Goal: Check status: Check status

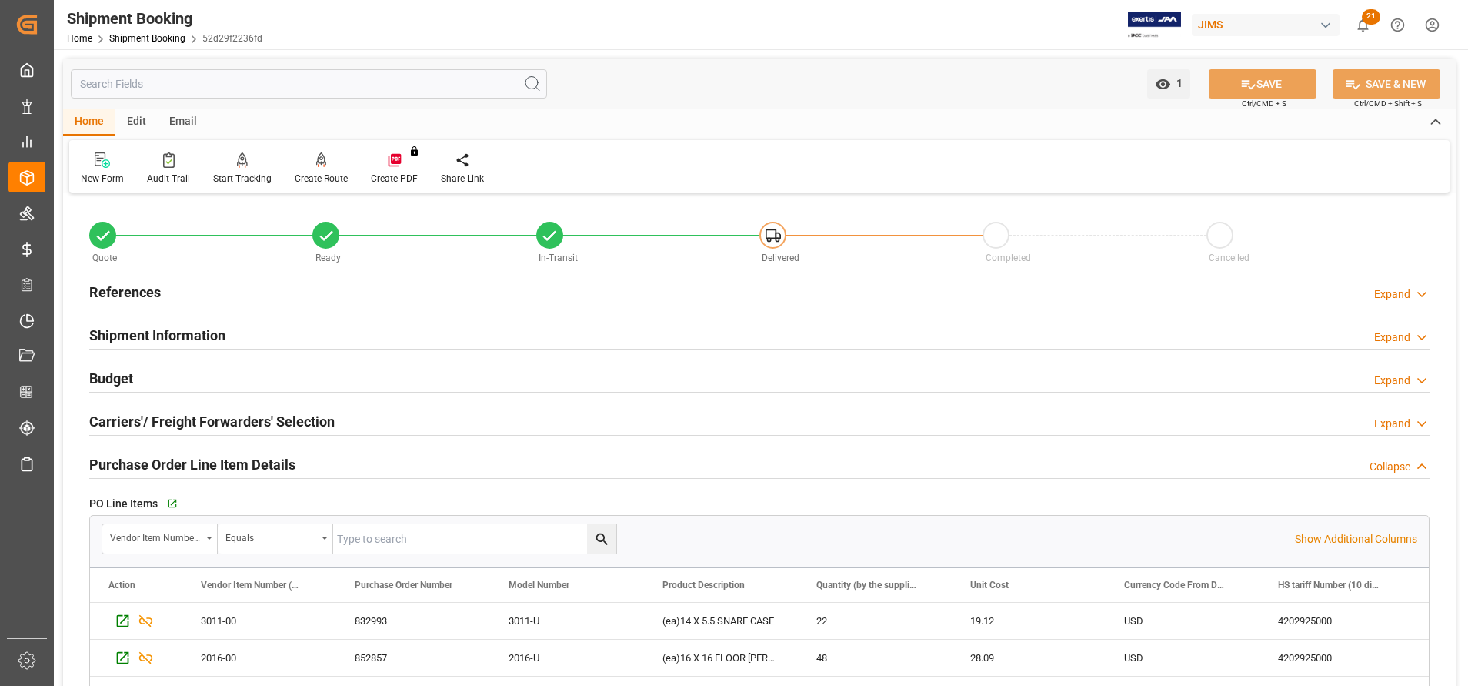
scroll to position [115, 0]
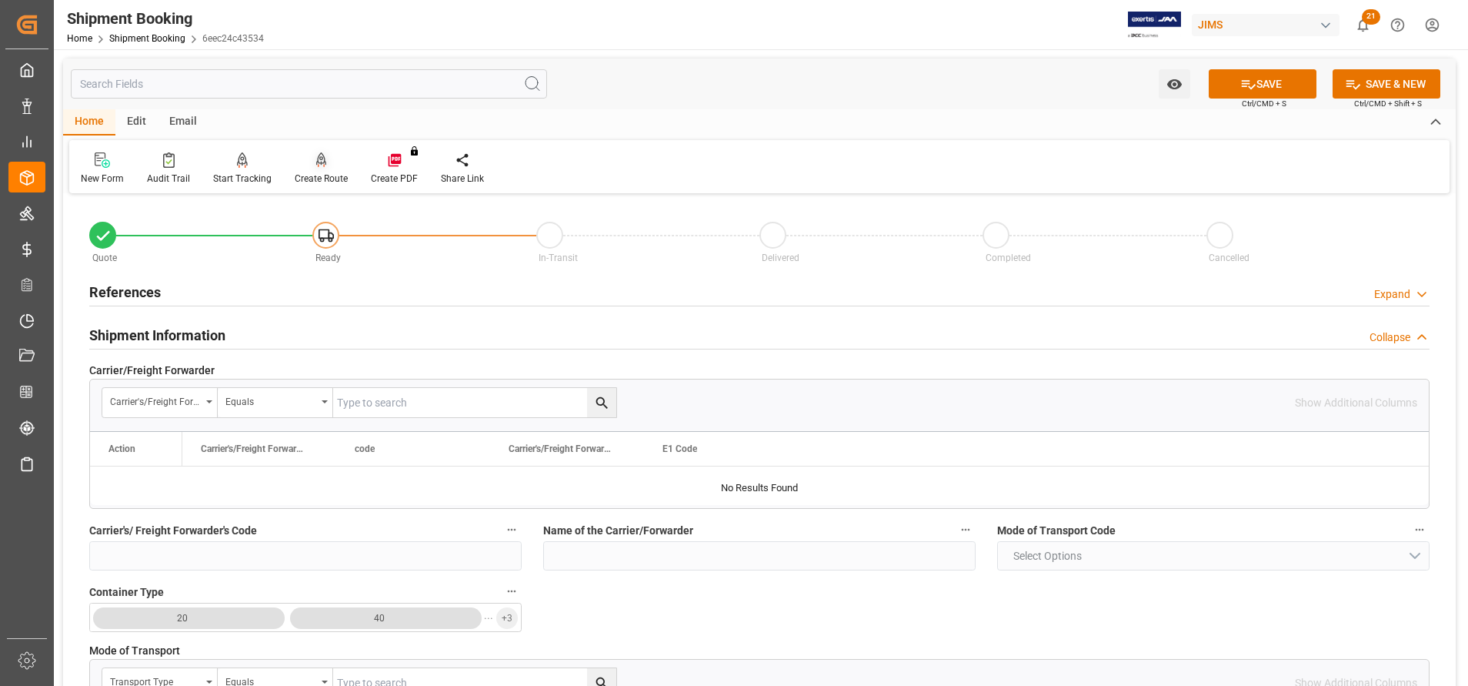
scroll to position [1154, 0]
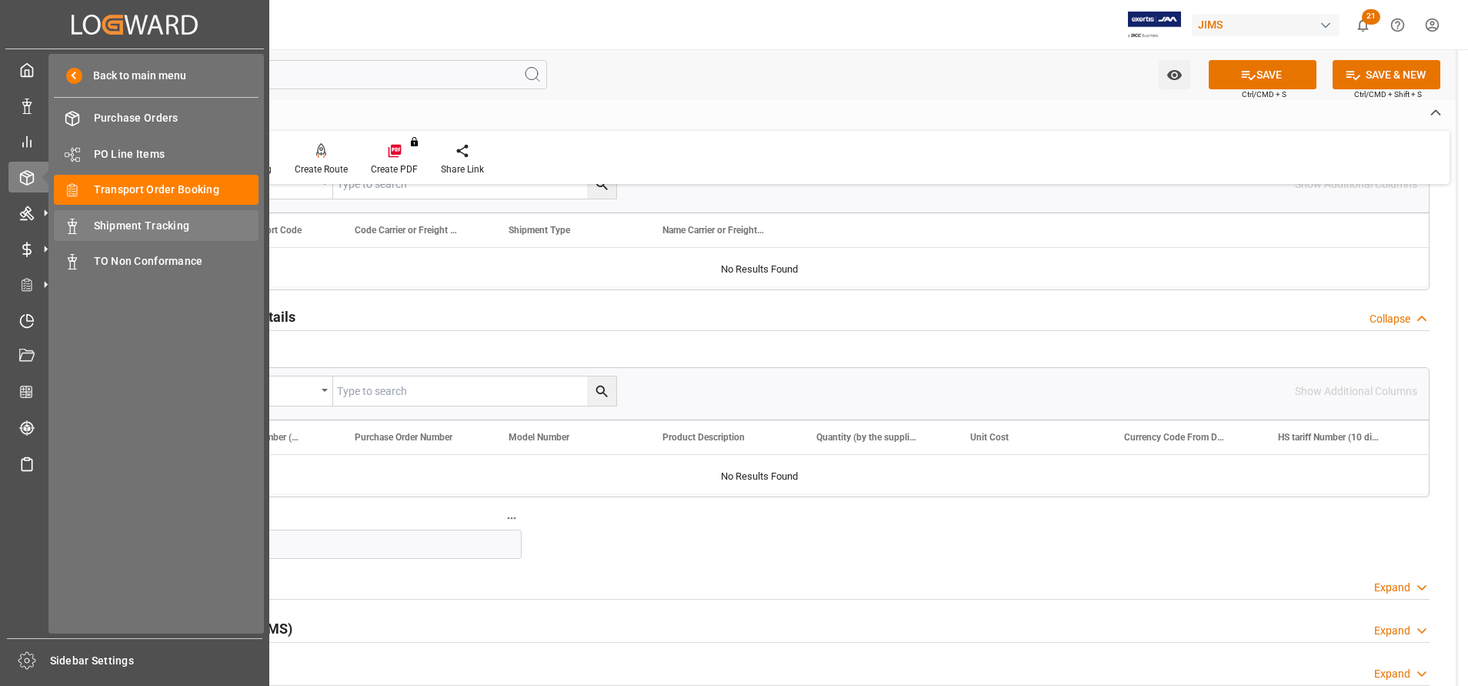
click at [109, 232] on span "Shipment Tracking" at bounding box center [176, 226] width 165 height 16
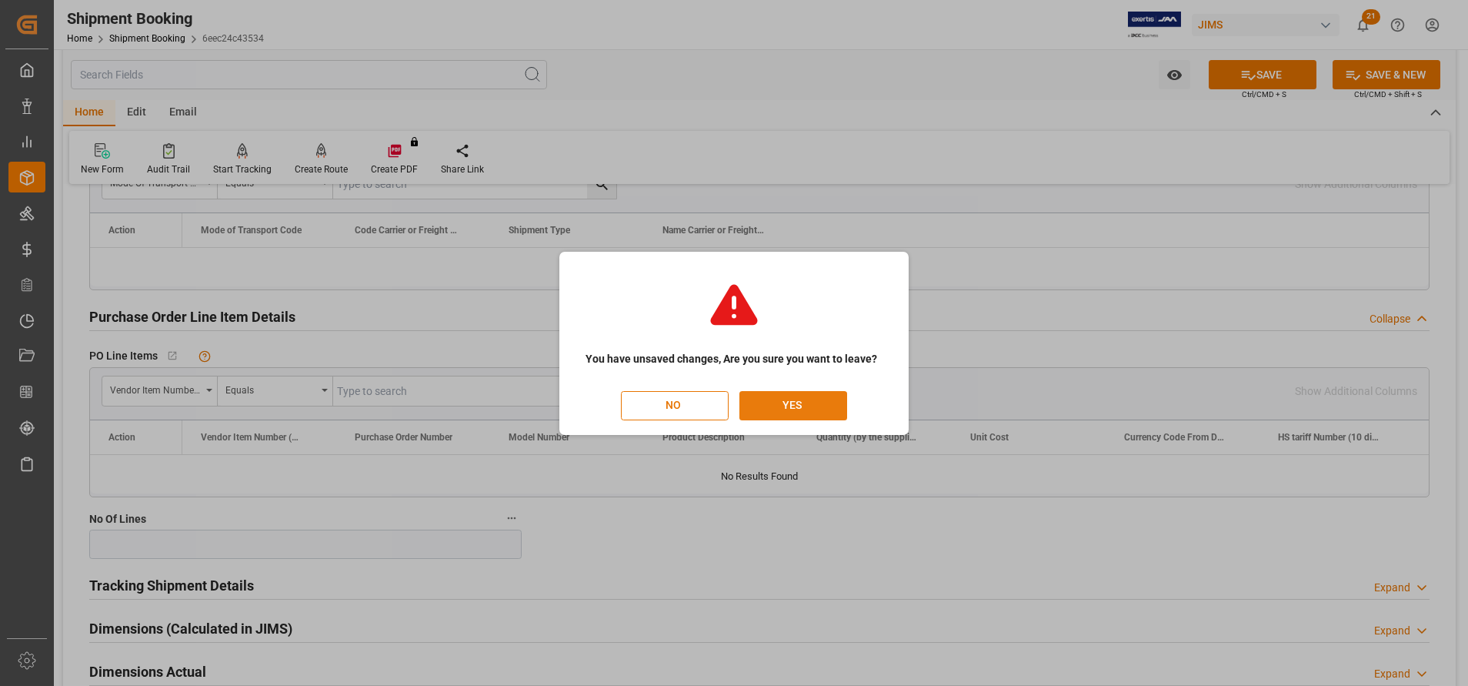
click at [823, 405] on button "YES" at bounding box center [794, 405] width 108 height 29
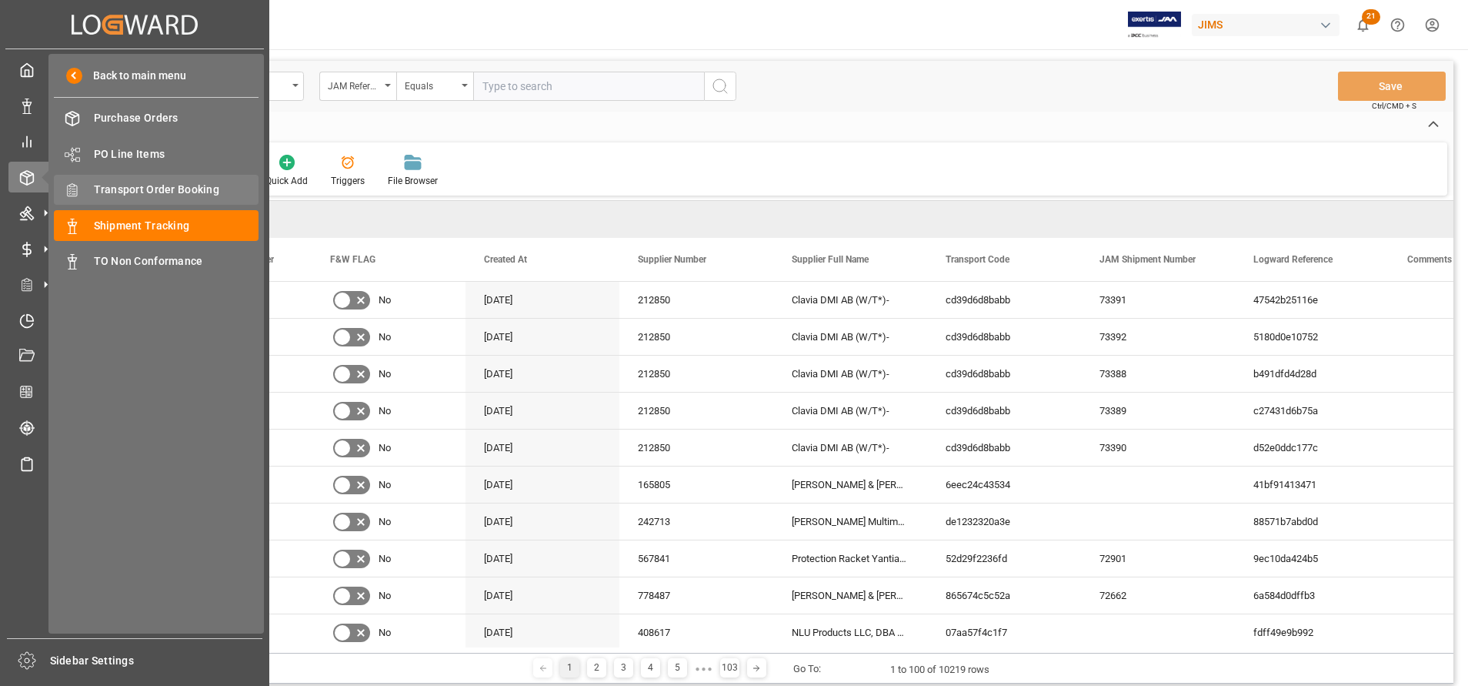
click at [147, 195] on span "Transport Order Booking" at bounding box center [176, 190] width 165 height 16
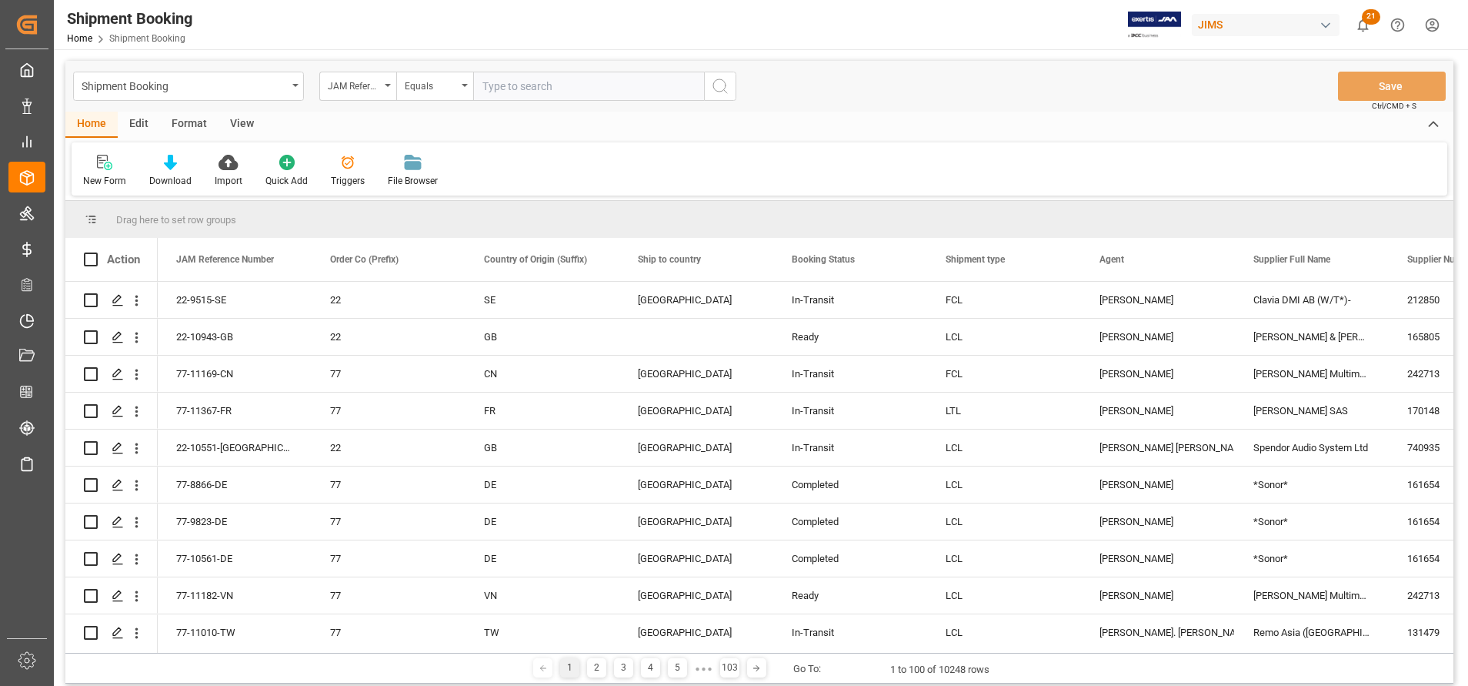
click at [625, 92] on input "text" at bounding box center [588, 86] width 231 height 29
paste input "22-10943-GB"
type input "22-10943-GB"
click at [720, 81] on icon "search button" at bounding box center [720, 86] width 18 height 18
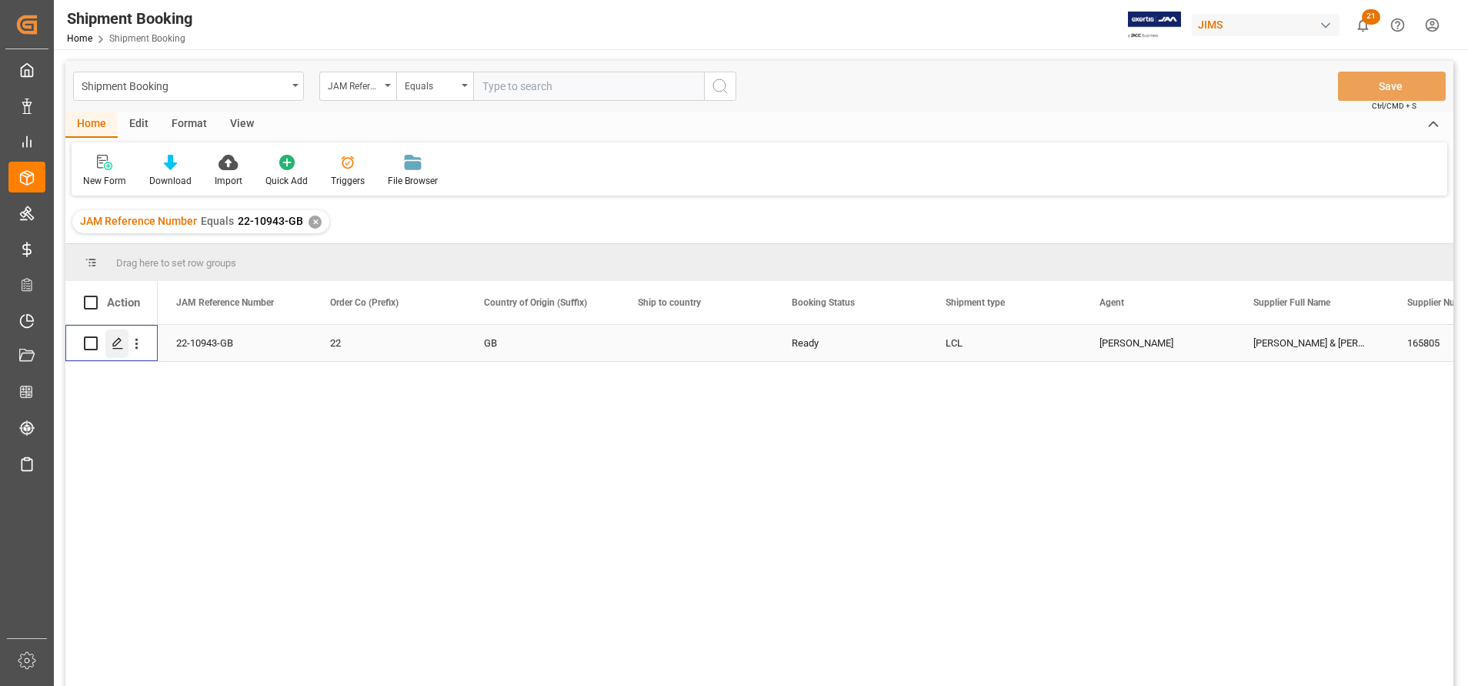
click at [125, 339] on div "Press SPACE to select this row." at bounding box center [116, 343] width 23 height 28
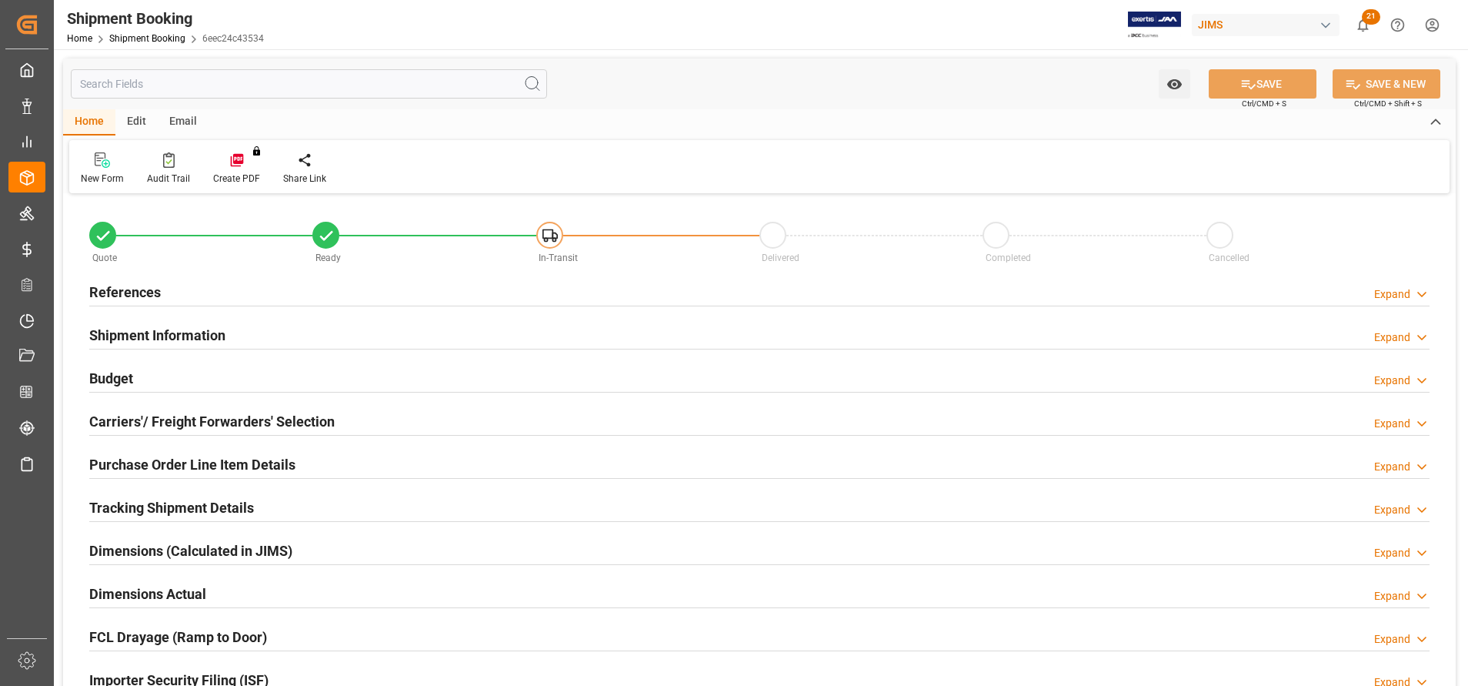
type input "0"
type input "17"
type input "[DATE]"
click at [218, 320] on div "Shipment Information" at bounding box center [157, 333] width 136 height 29
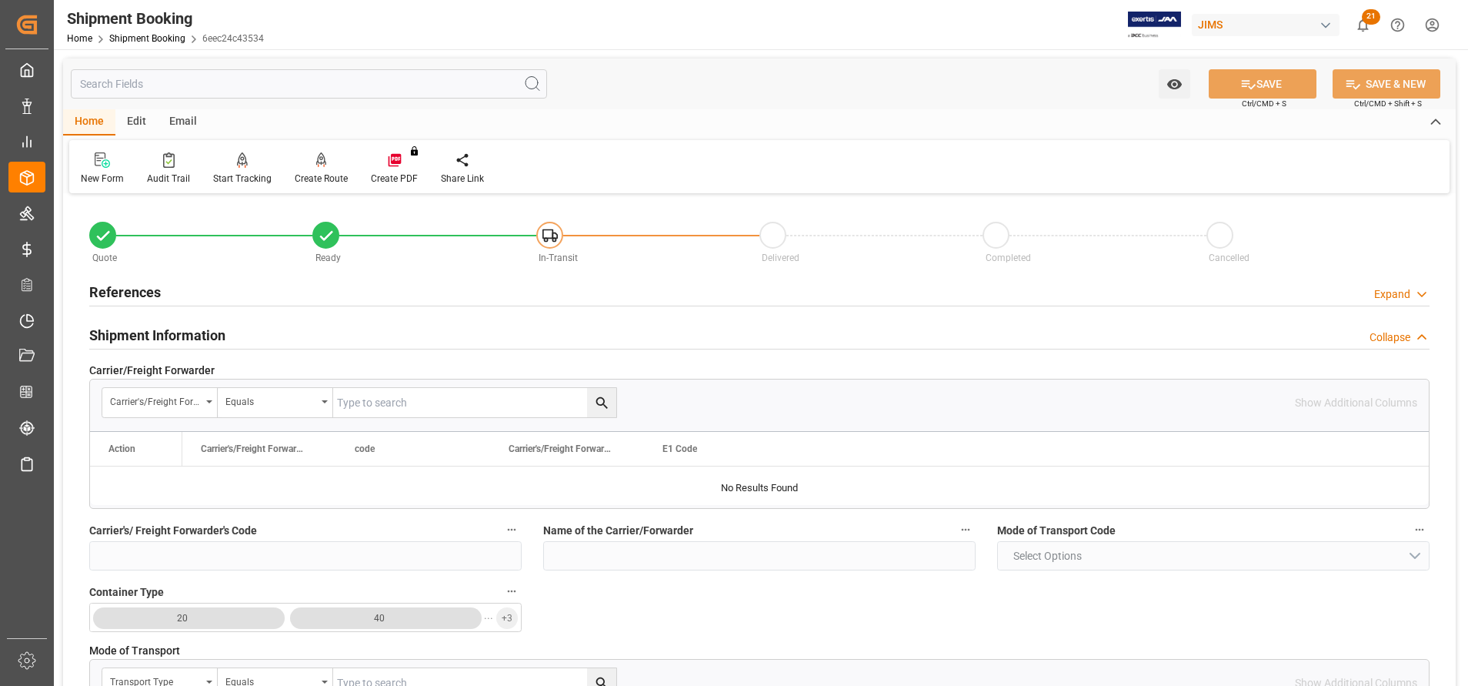
click at [142, 288] on h2 "References" at bounding box center [125, 292] width 72 height 21
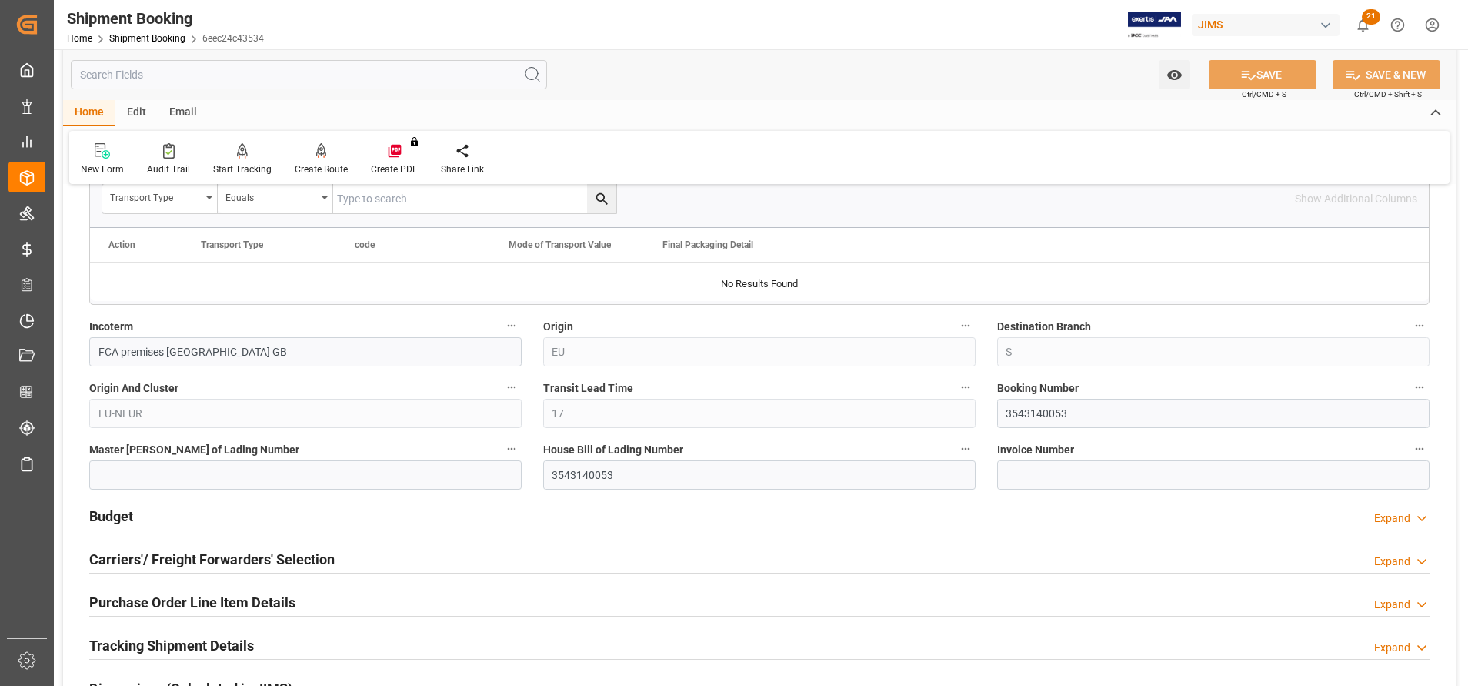
scroll to position [923, 0]
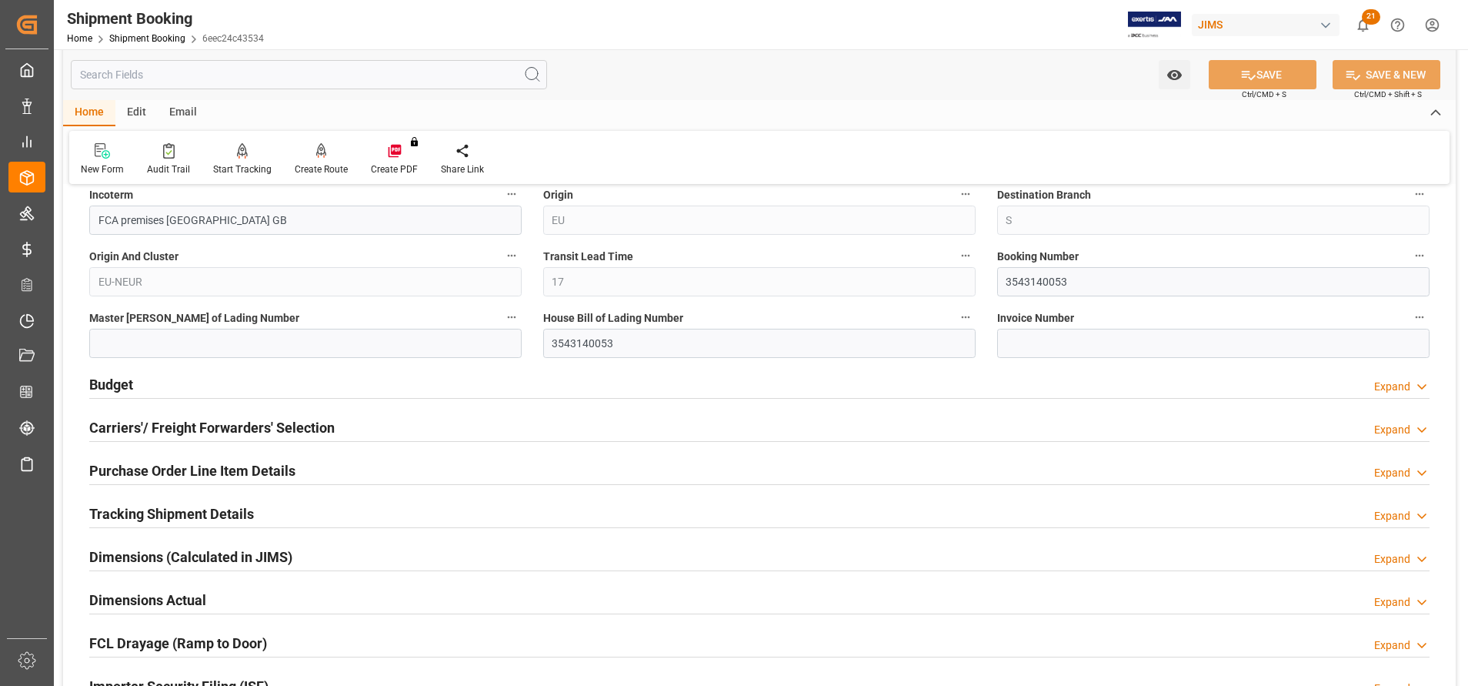
click at [122, 374] on h2 "Budget" at bounding box center [111, 384] width 44 height 21
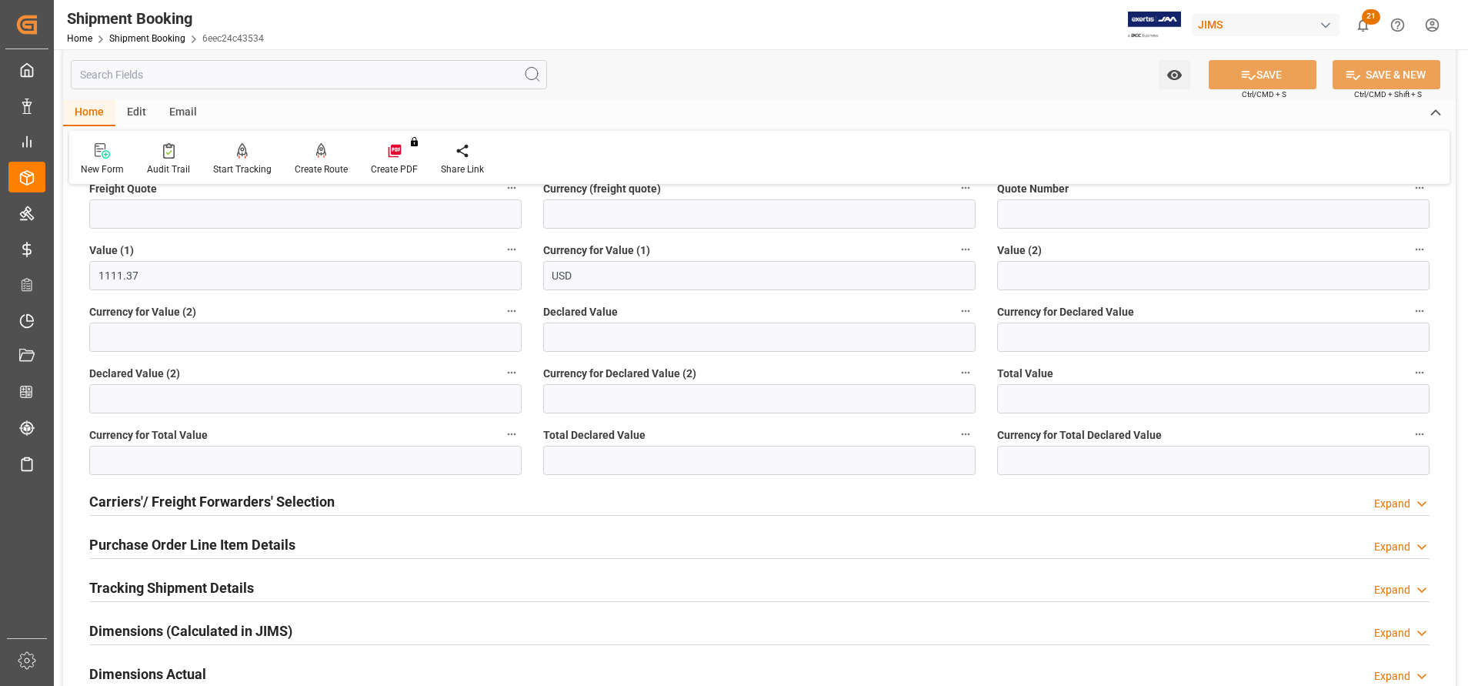
scroll to position [1270, 0]
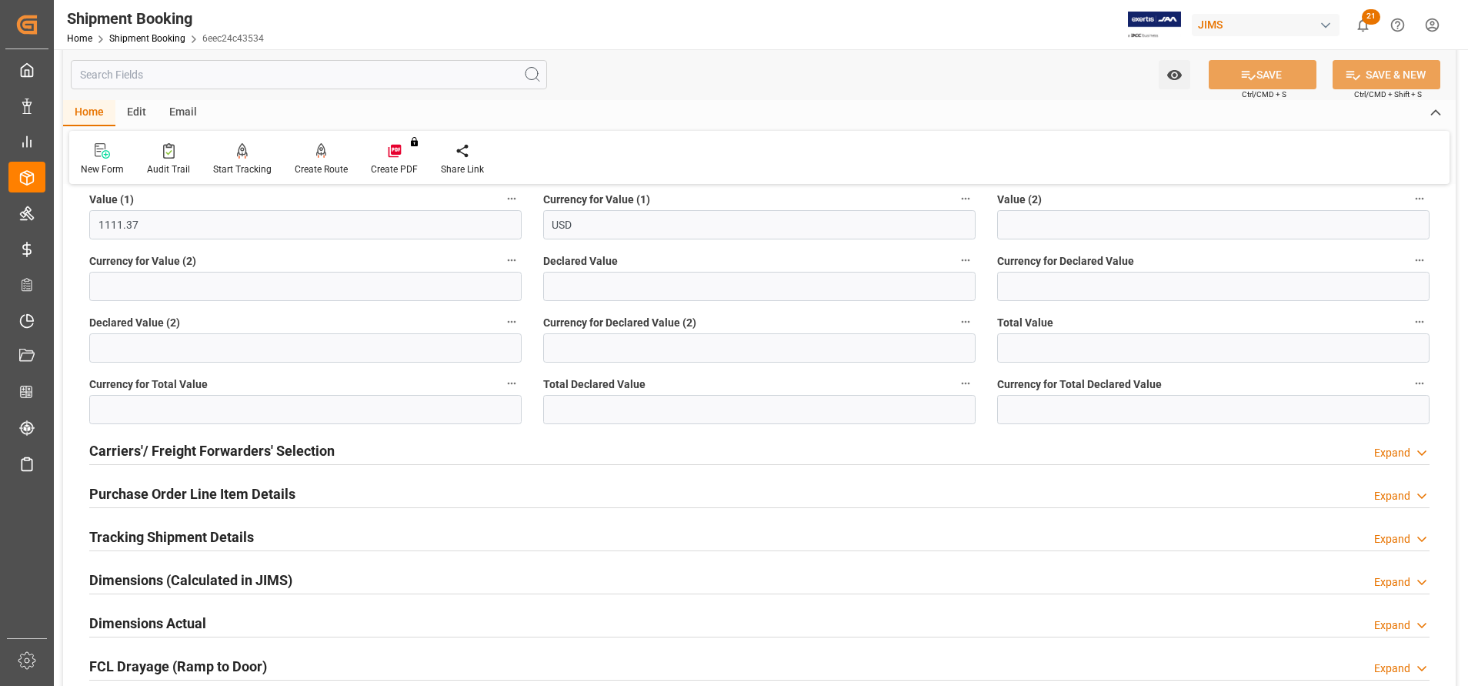
click at [282, 455] on h2 "Carriers'/ Freight Forwarders' Selection" at bounding box center [211, 450] width 245 height 21
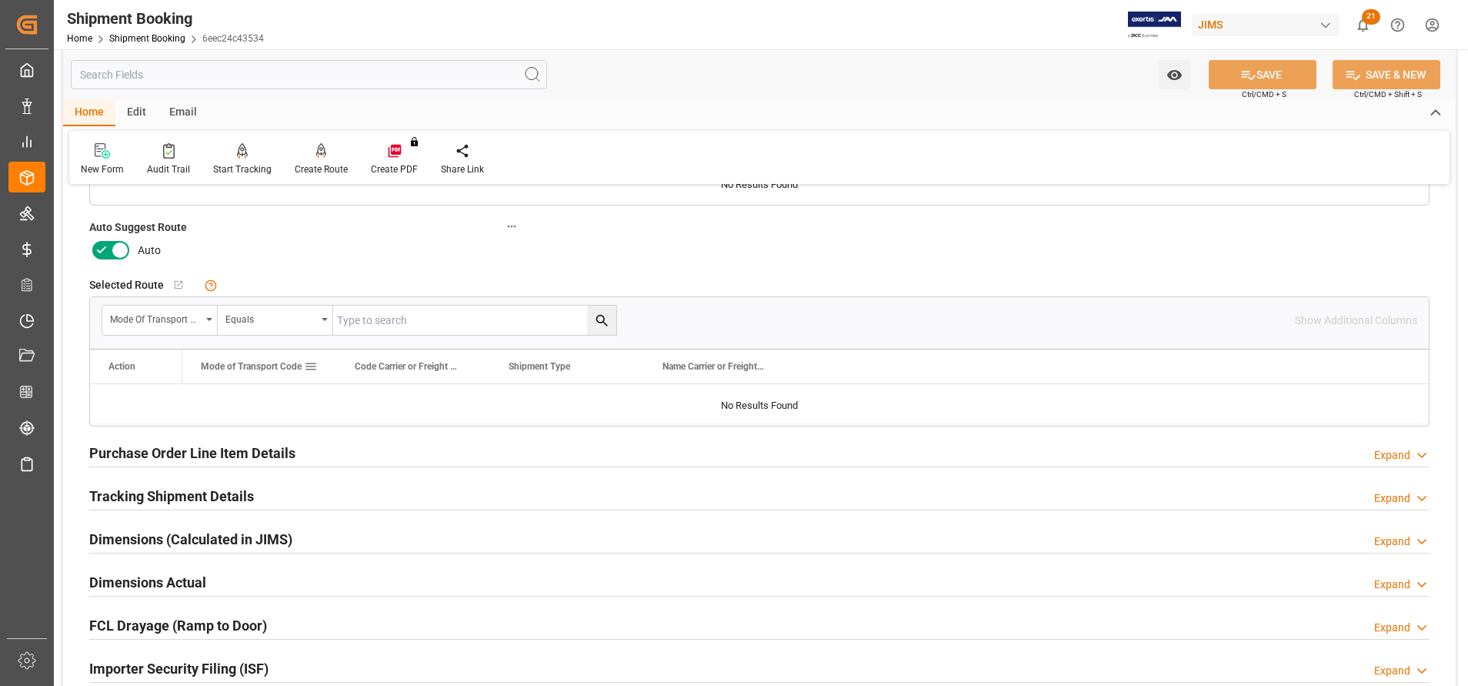
scroll to position [1731, 0]
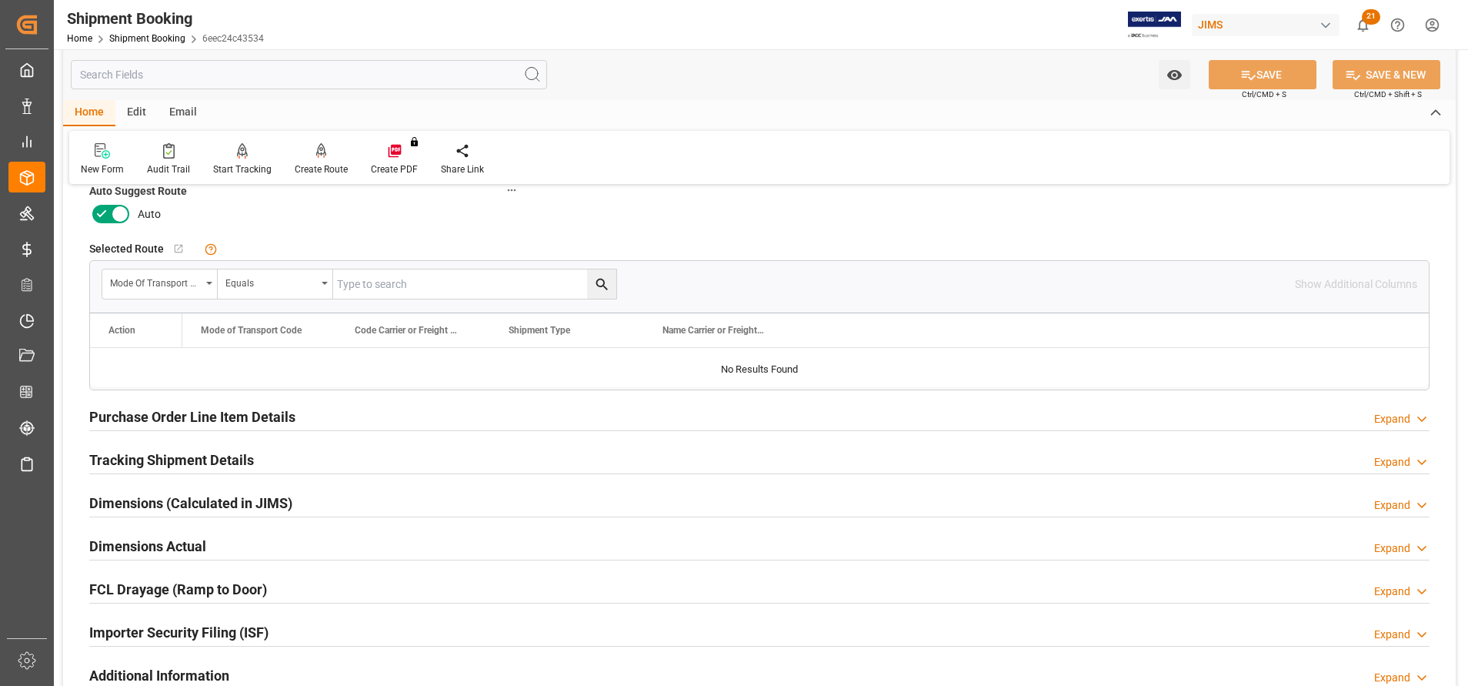
click at [266, 416] on h2 "Purchase Order Line Item Details" at bounding box center [192, 416] width 206 height 21
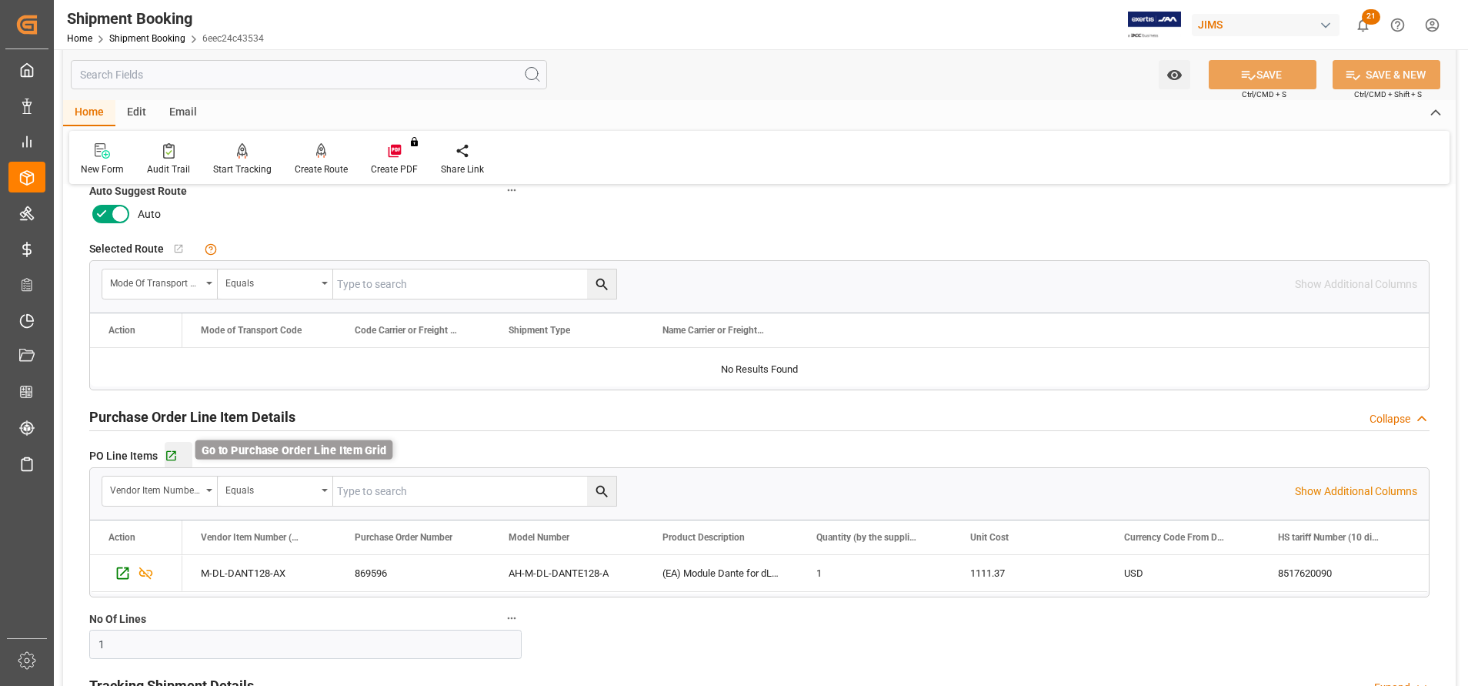
click at [175, 449] on icon "button" at bounding box center [171, 455] width 13 height 13
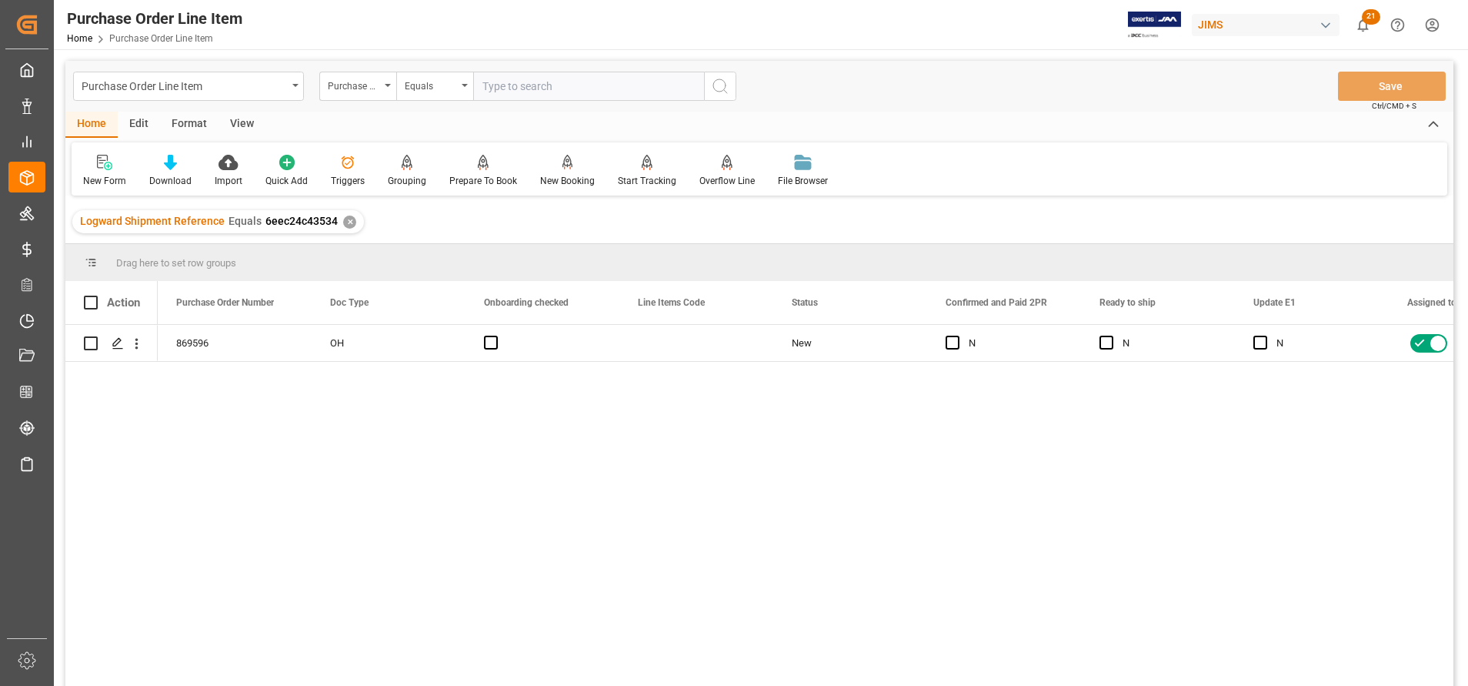
click at [239, 124] on div "View" at bounding box center [242, 125] width 47 height 26
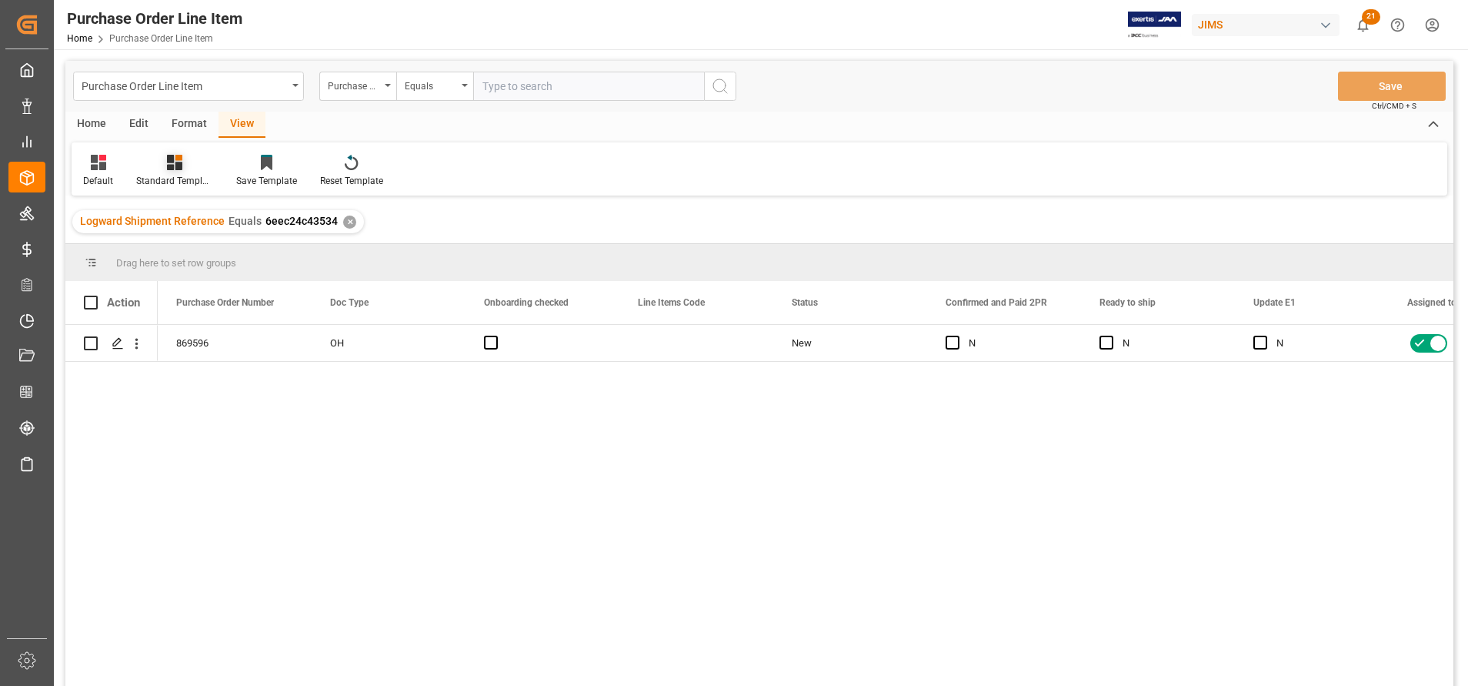
click at [161, 169] on div at bounding box center [174, 162] width 77 height 16
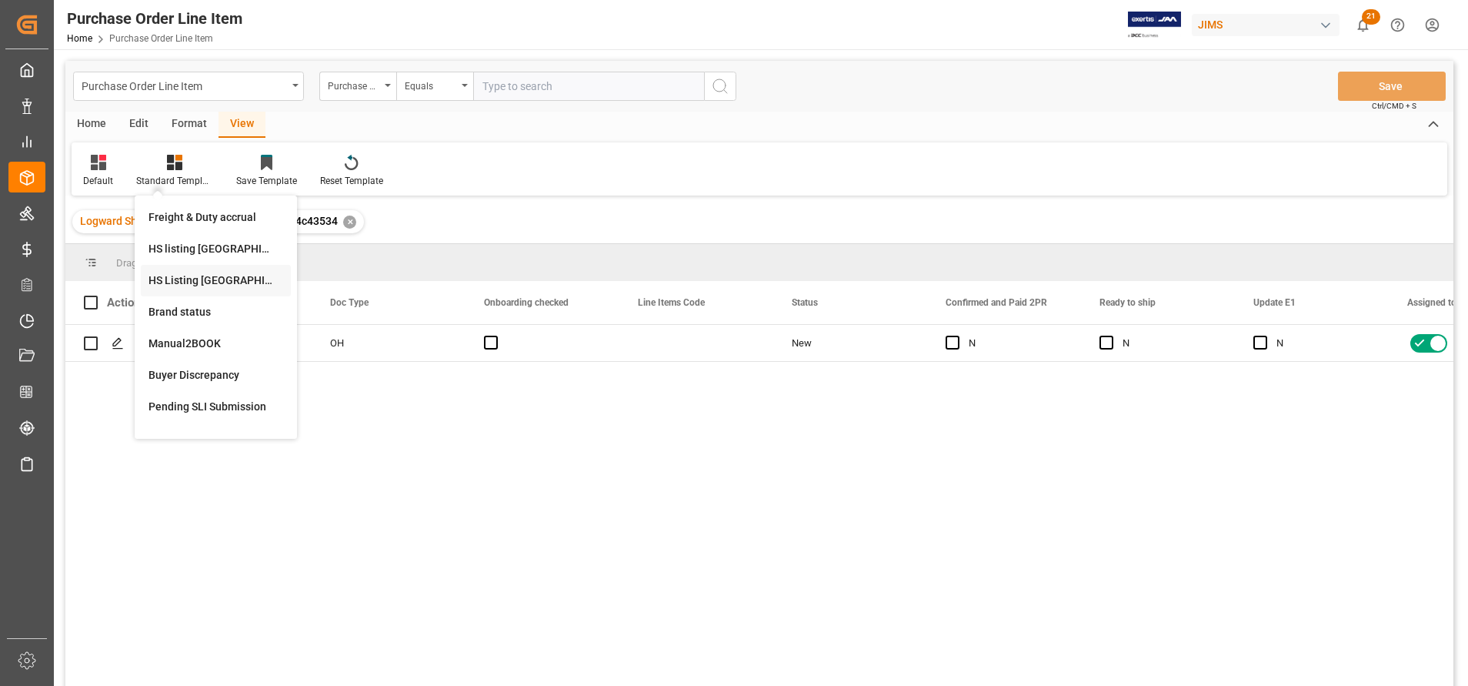
click at [199, 275] on div "HS Listing CANADA" at bounding box center [216, 280] width 135 height 16
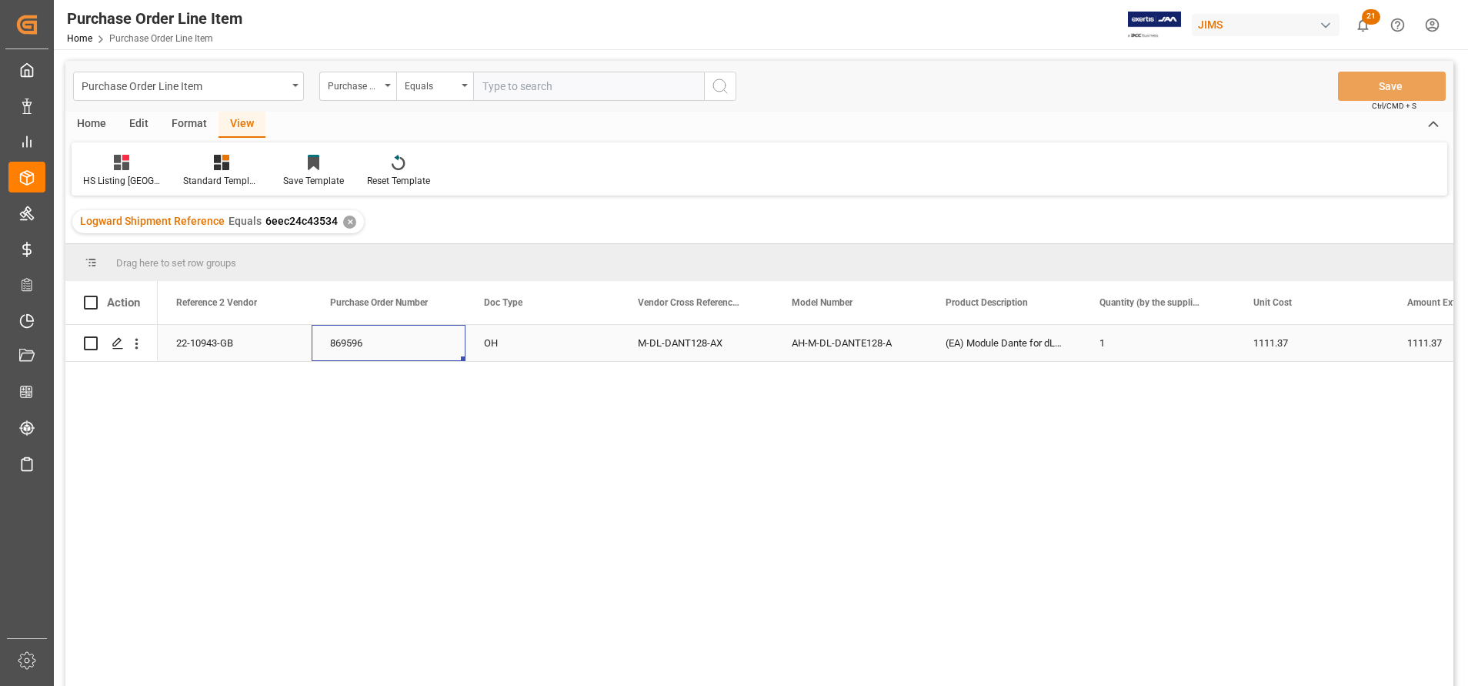
click at [352, 346] on div "869596" at bounding box center [389, 343] width 154 height 36
click at [1282, 338] on div "1111.37" at bounding box center [1312, 343] width 154 height 36
click at [1162, 343] on div "1" at bounding box center [1158, 343] width 154 height 36
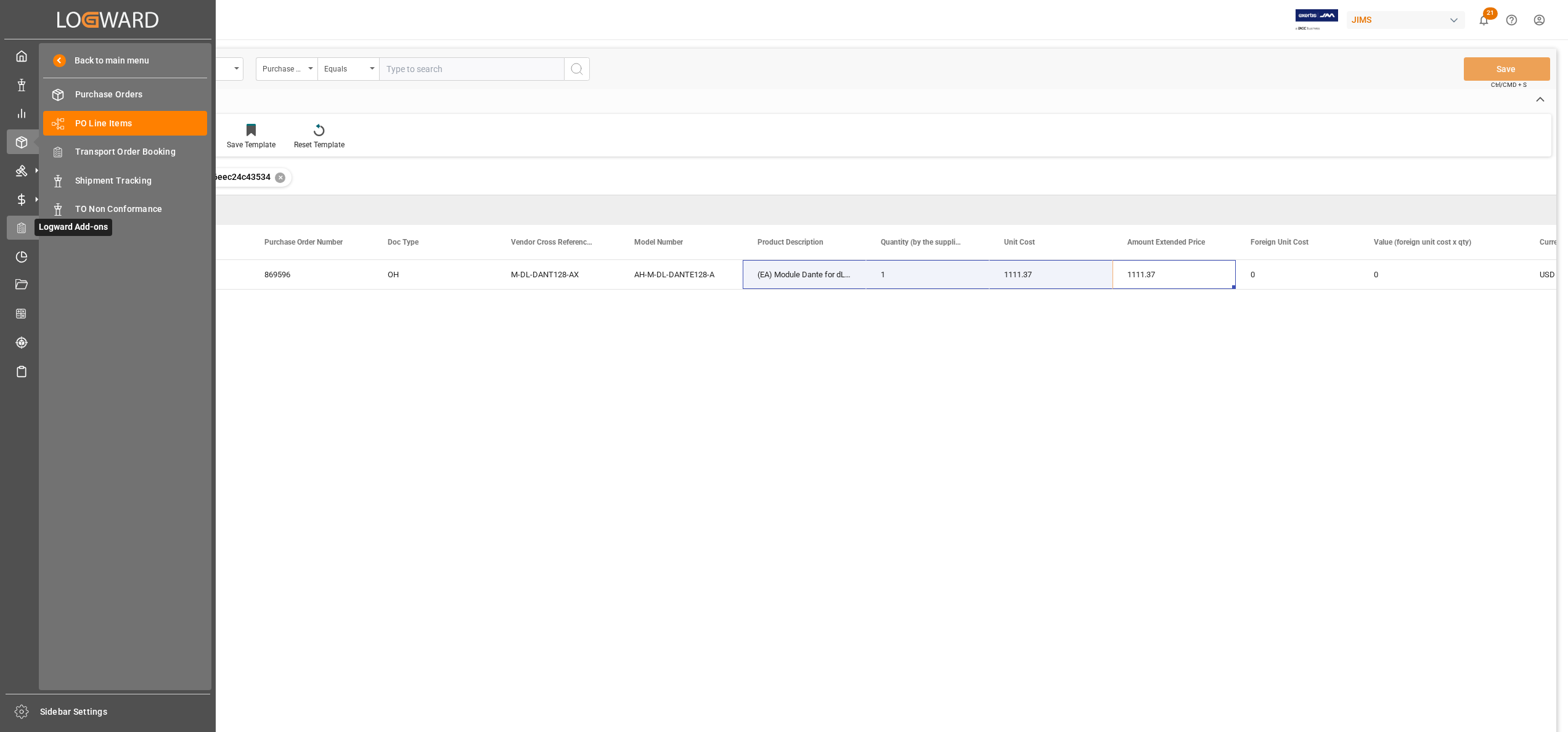
drag, startPoint x: 674, startPoint y: 276, endPoint x: 10, endPoint y: 231, distance: 665.5
click at [10, 231] on div "Created by potrace 1.15, written by Peter Selinger 2001-2017 Created by potrace…" at bounding box center [784, 366] width 1568 height 732
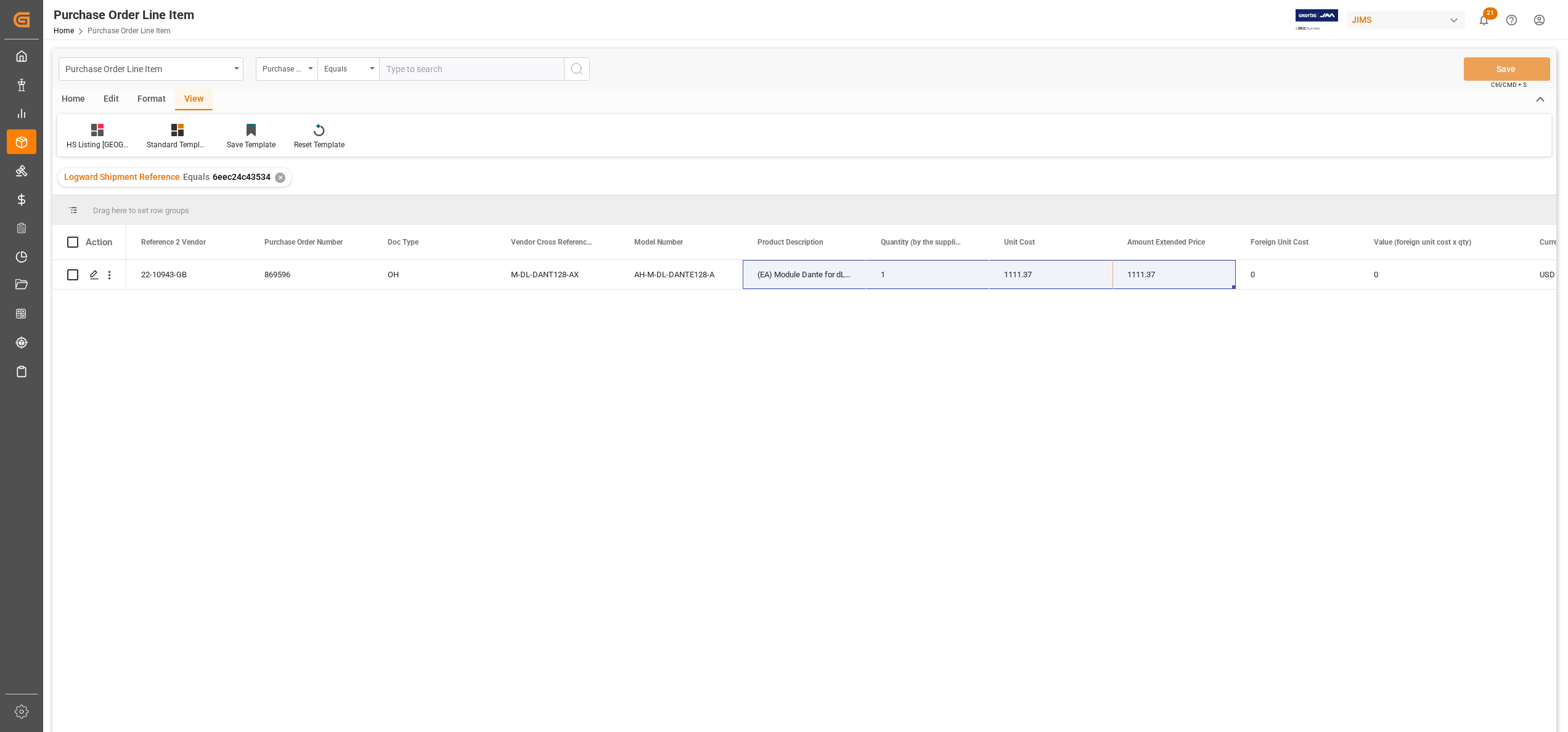
click at [953, 360] on div "OH M-DL-DANT128-AX AH-M-DL-DANTE128-A (EA) Module Dante for dLive 1 1111.37 111…" at bounding box center [841, 500] width 1429 height 480
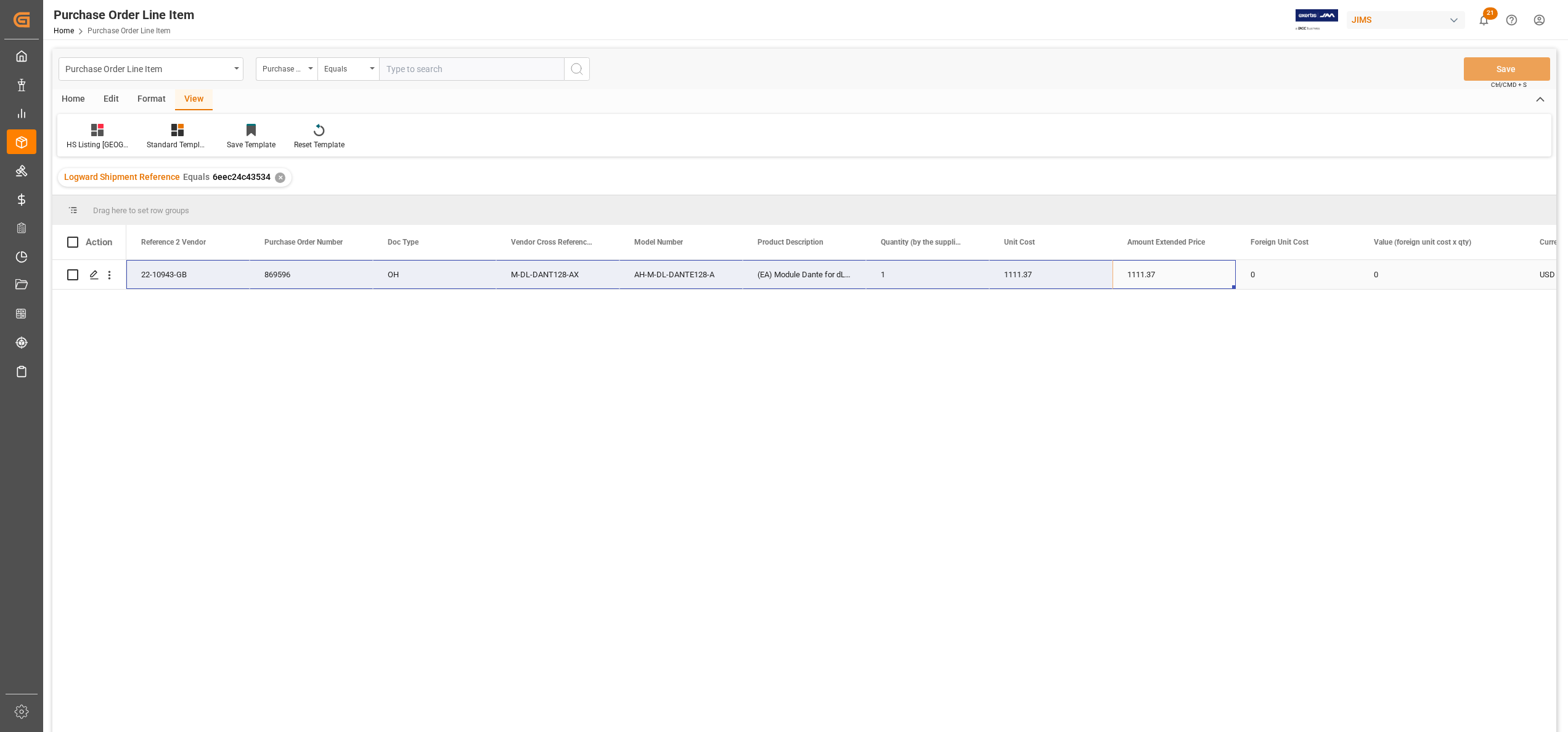
drag, startPoint x: 1152, startPoint y: 269, endPoint x: 188, endPoint y: 269, distance: 964.0
click at [188, 269] on div "OH M-DL-DANT128-AX AH-M-DL-DANTE128-A (EA) Module Dante for dLive 1 1111.37 111…" at bounding box center [1196, 275] width 2138 height 30
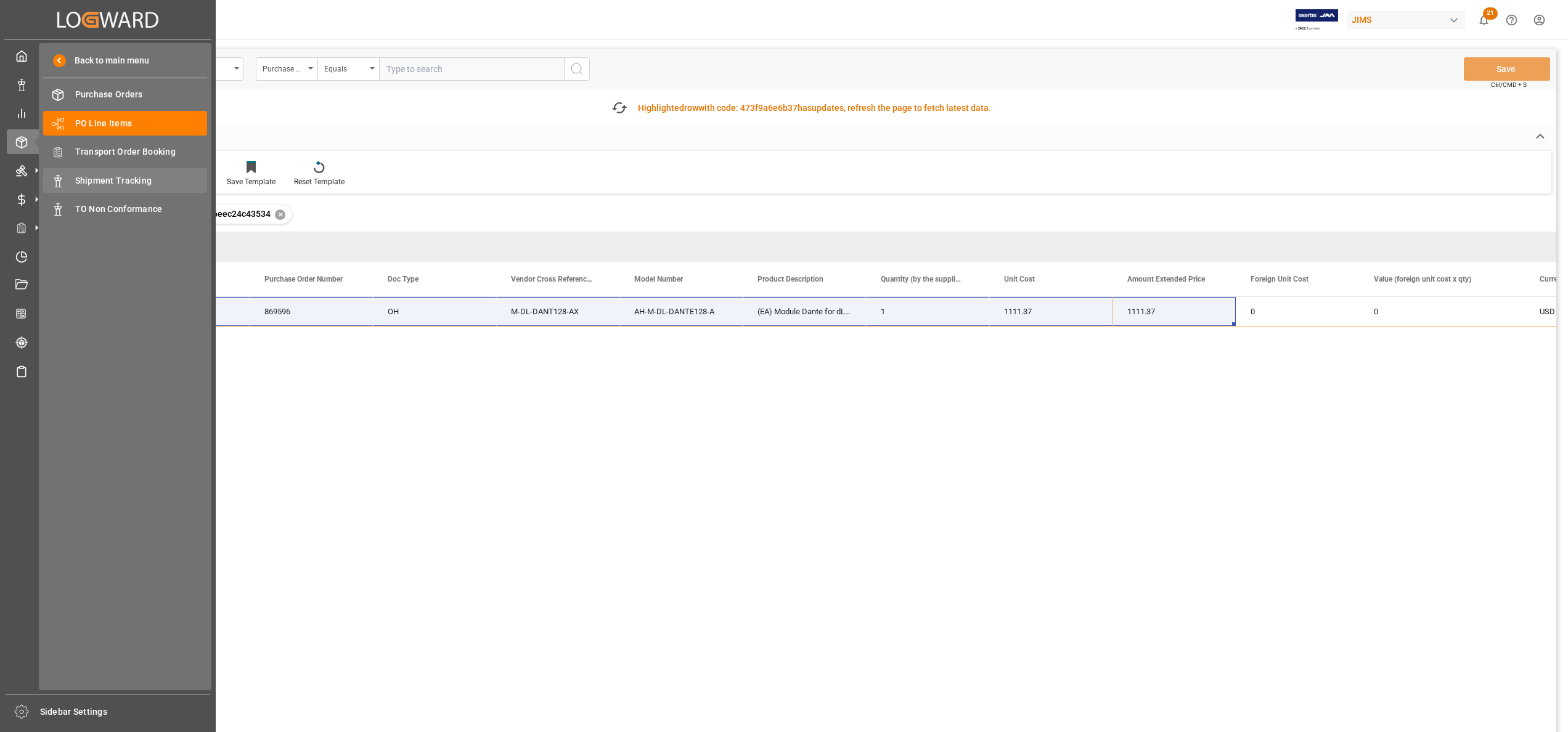
click at [131, 179] on span "Shipment Tracking" at bounding box center [141, 181] width 132 height 13
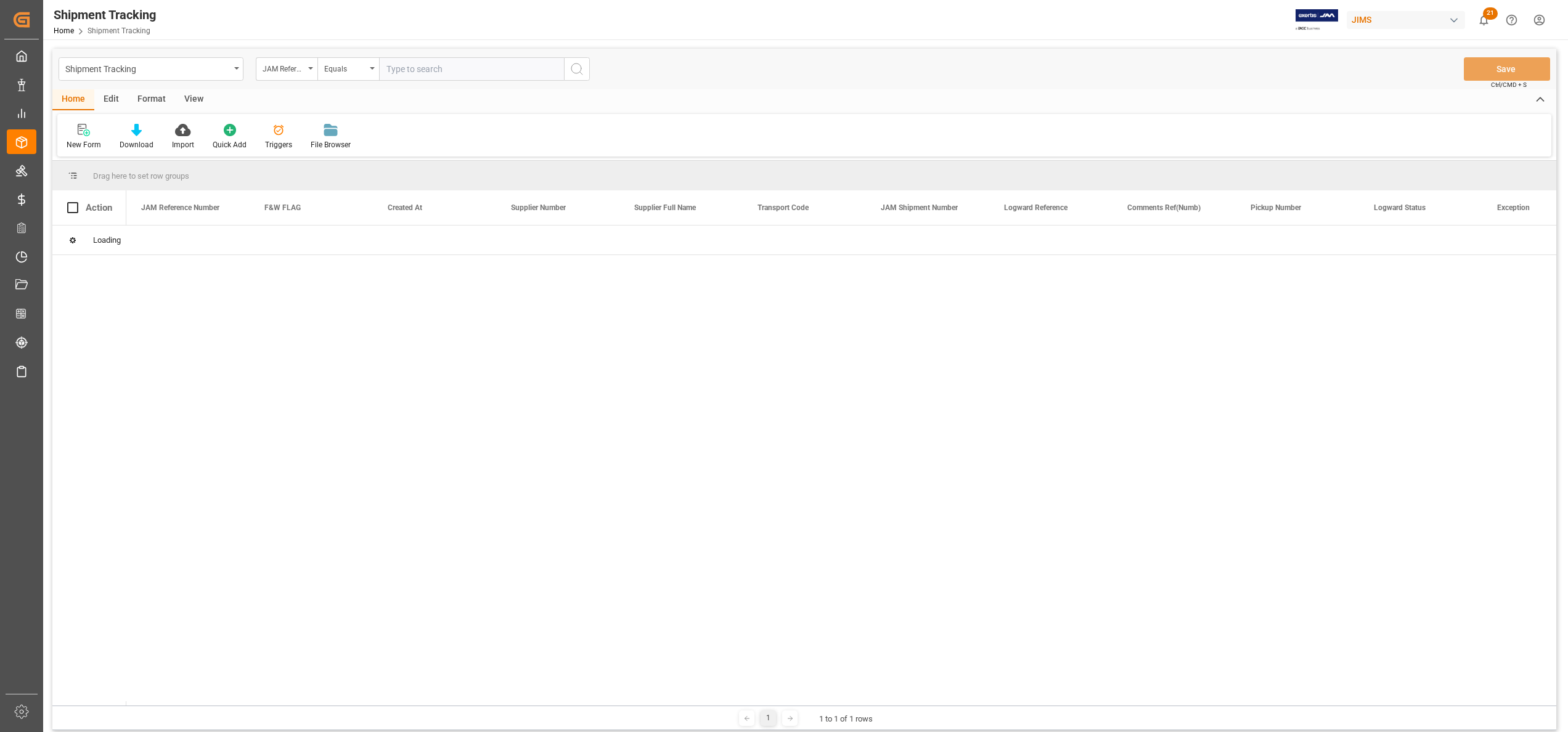
click at [512, 70] on input "text" at bounding box center [471, 69] width 185 height 23
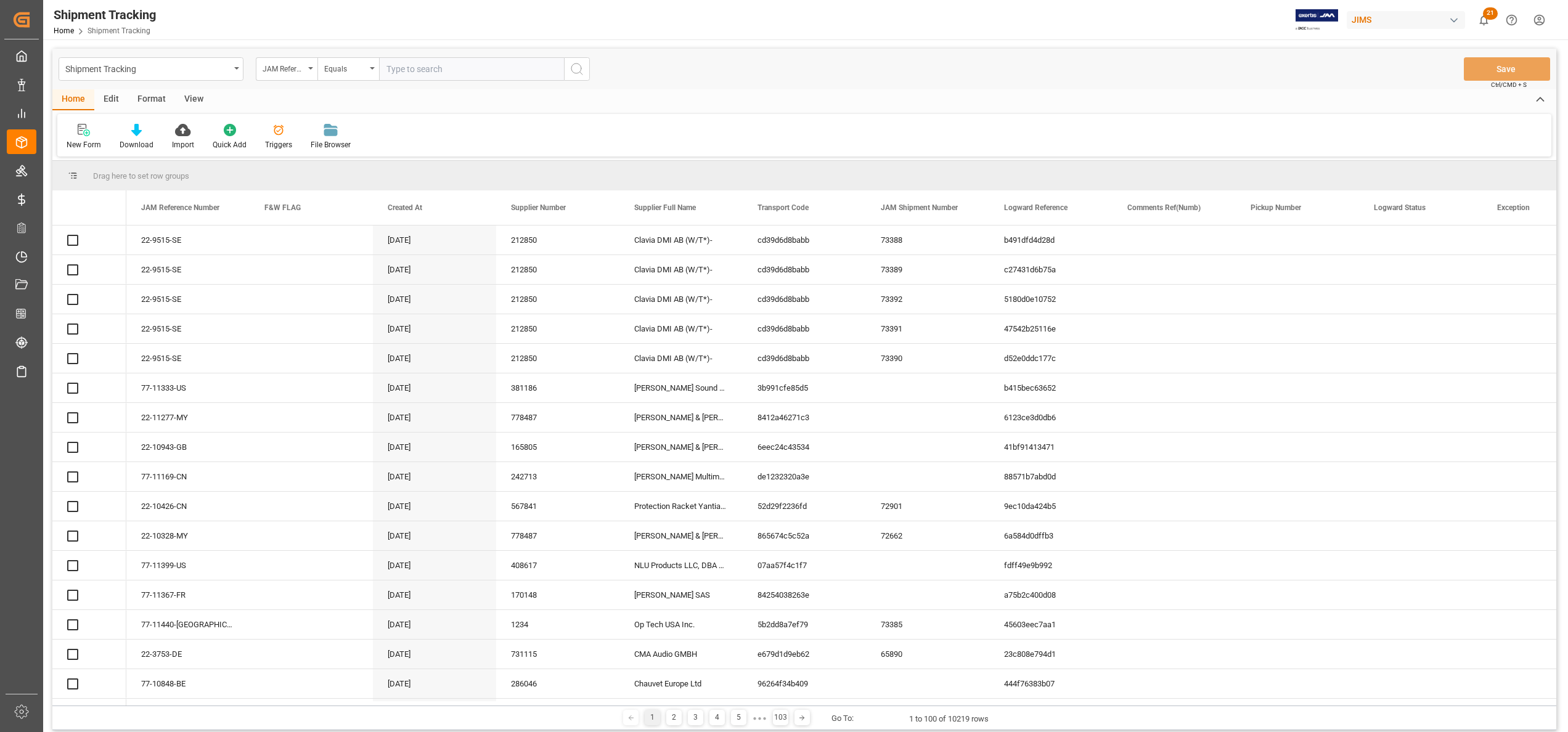
paste input "22-10943-GB"
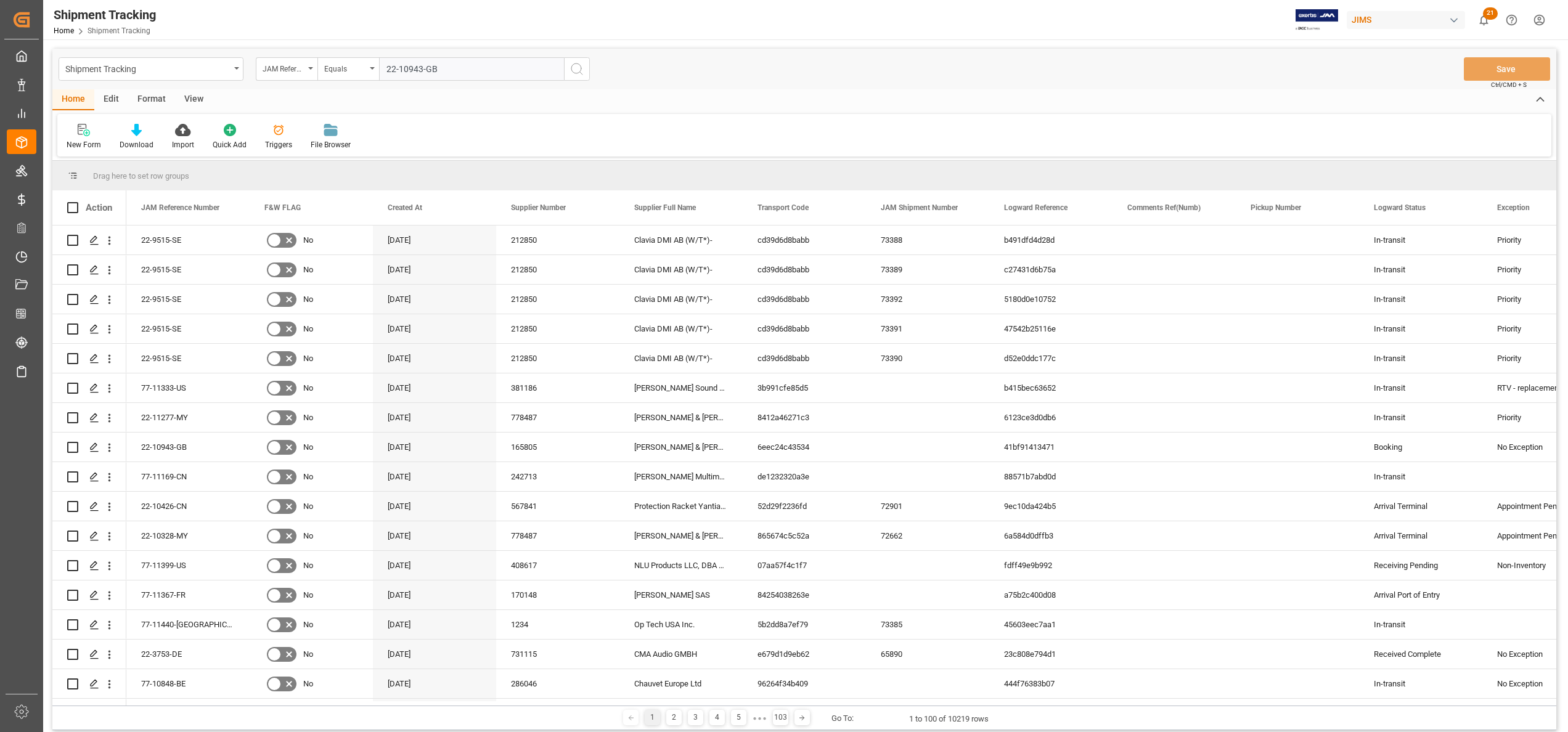
type input "22-10943-GB"
click at [574, 75] on icon "search button" at bounding box center [577, 69] width 14 height 14
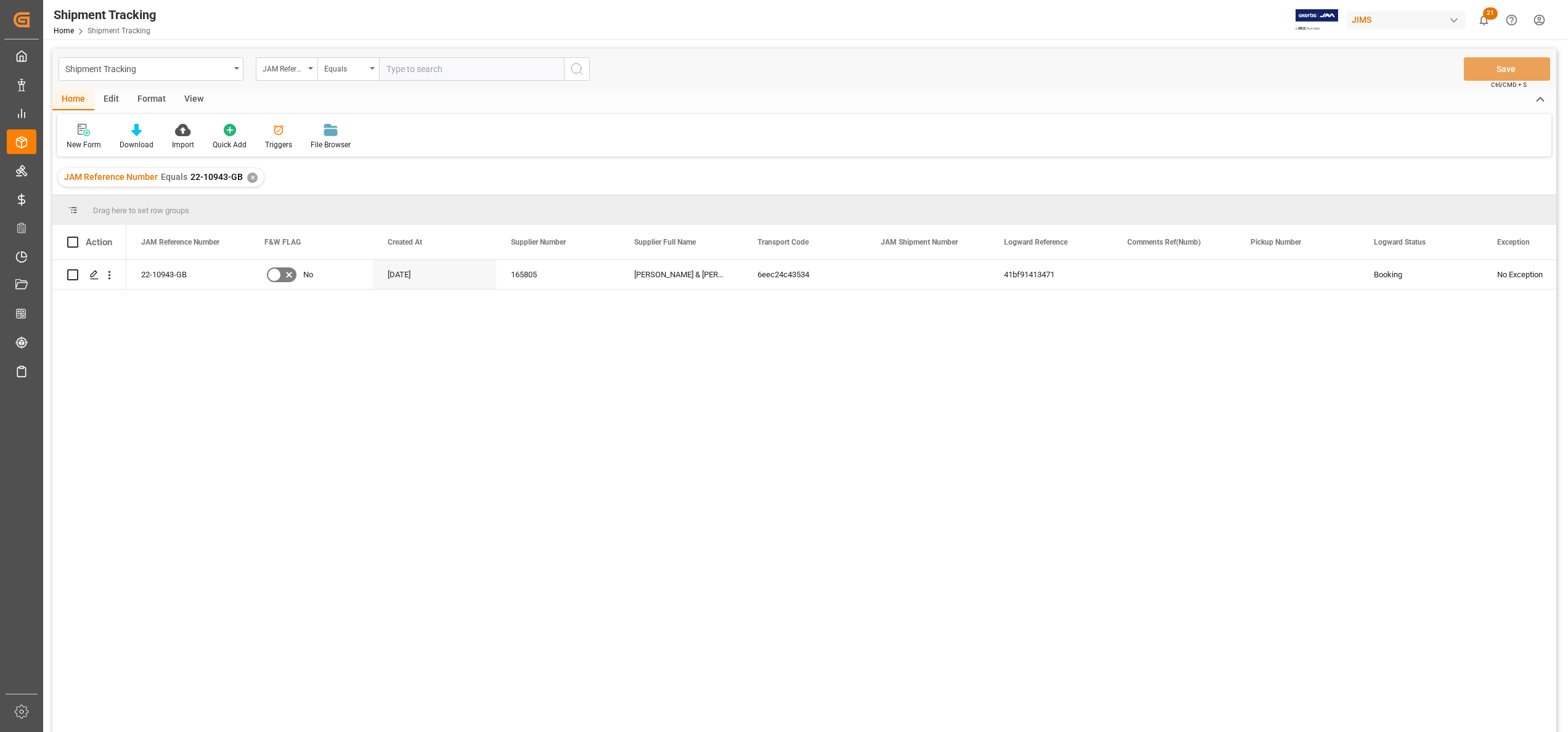
click at [664, 455] on div "22-10943-GB No 08-09-2025 165805 Allen & Heath (W/T*)- 6eec24c43534 41bf9141347…" at bounding box center [841, 500] width 1429 height 480
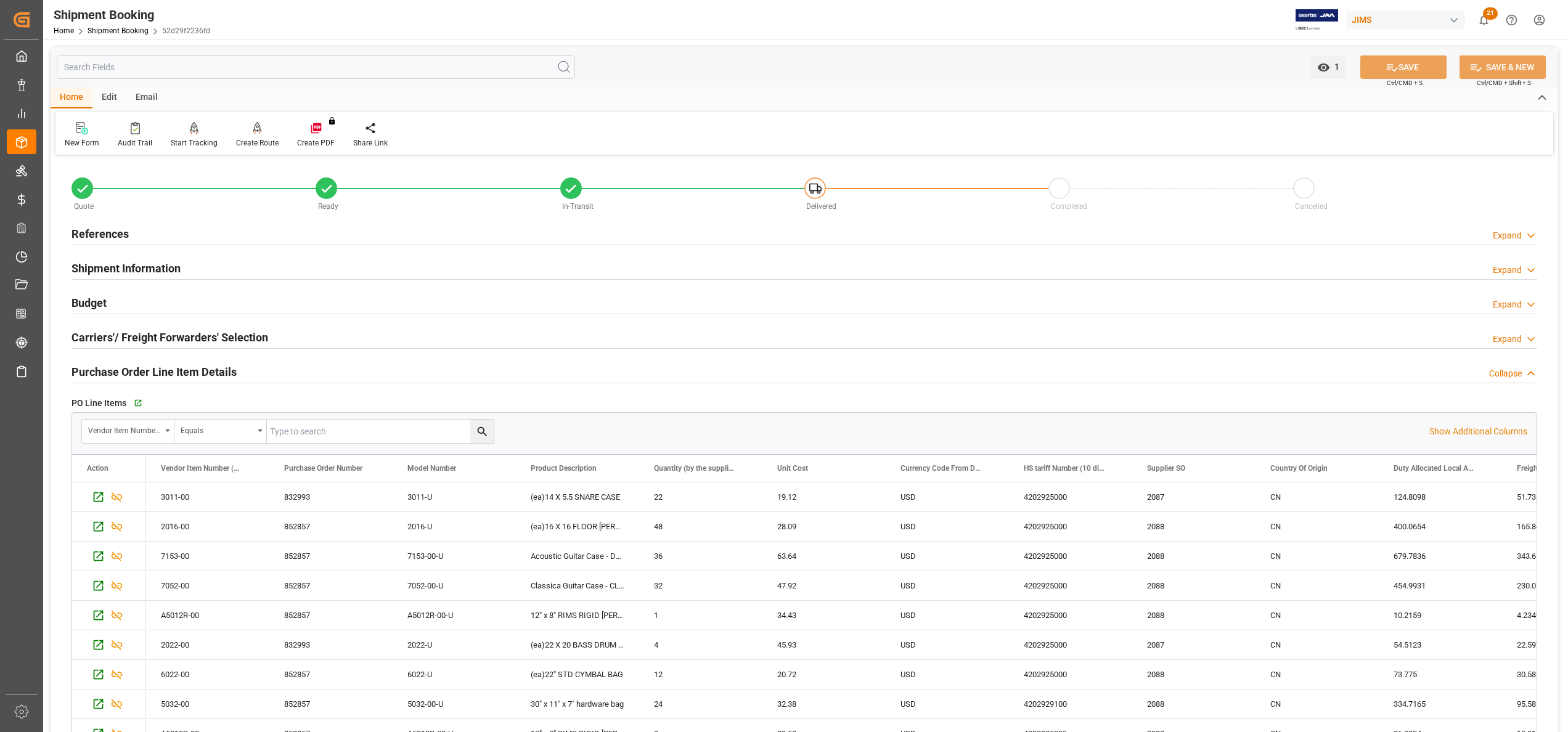
scroll to position [92, 0]
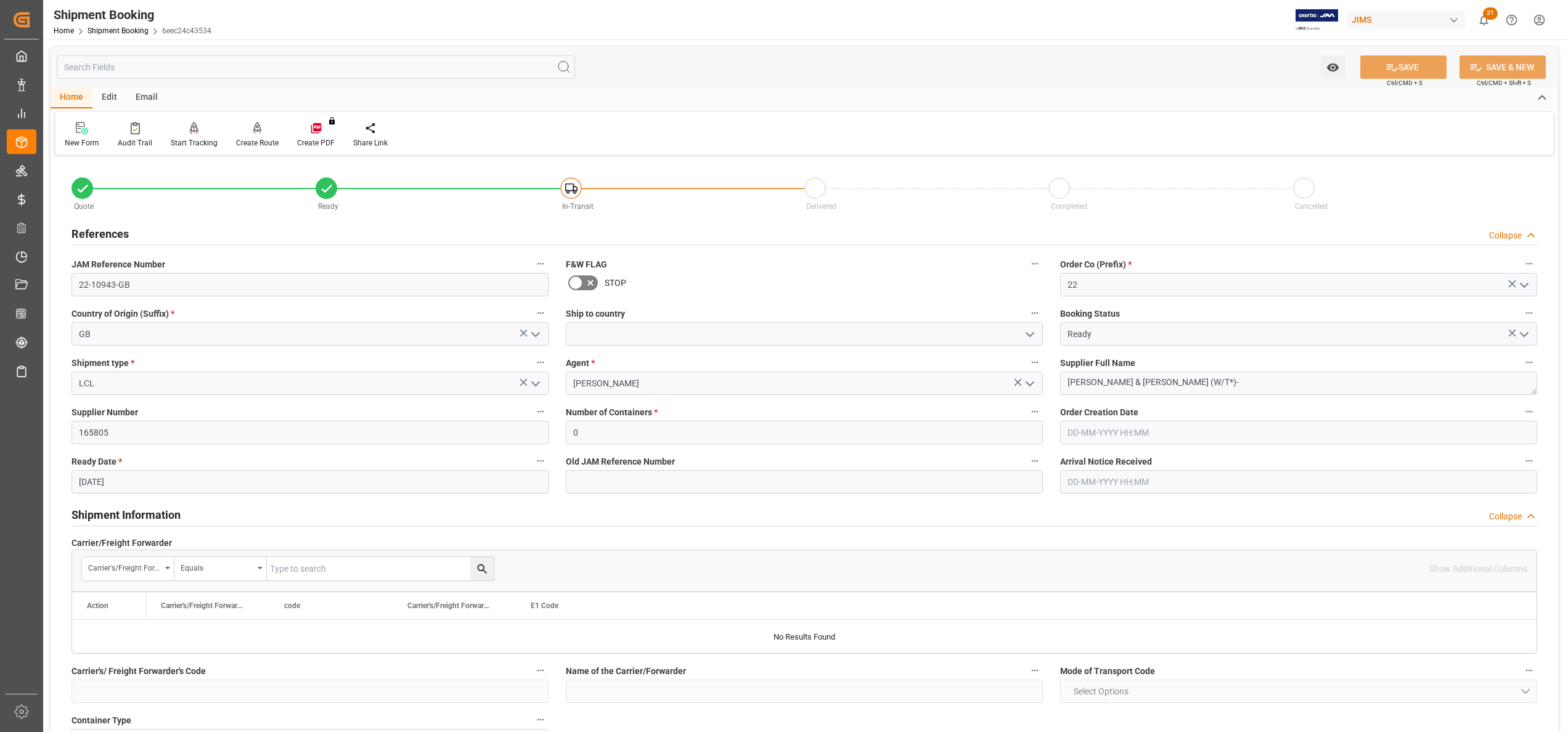
scroll to position [1386, 0]
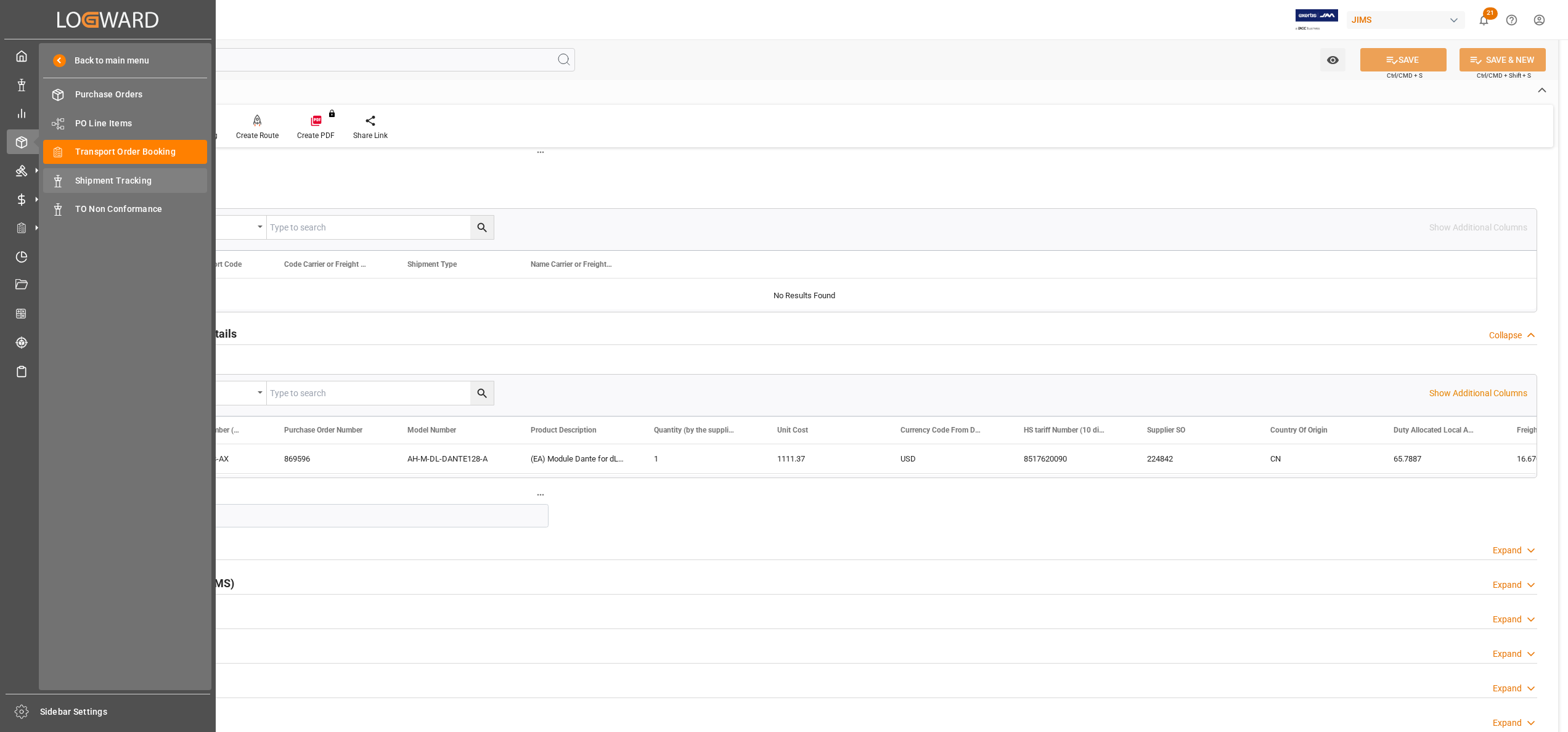
click at [92, 175] on span "Shipment Tracking" at bounding box center [141, 181] width 132 height 13
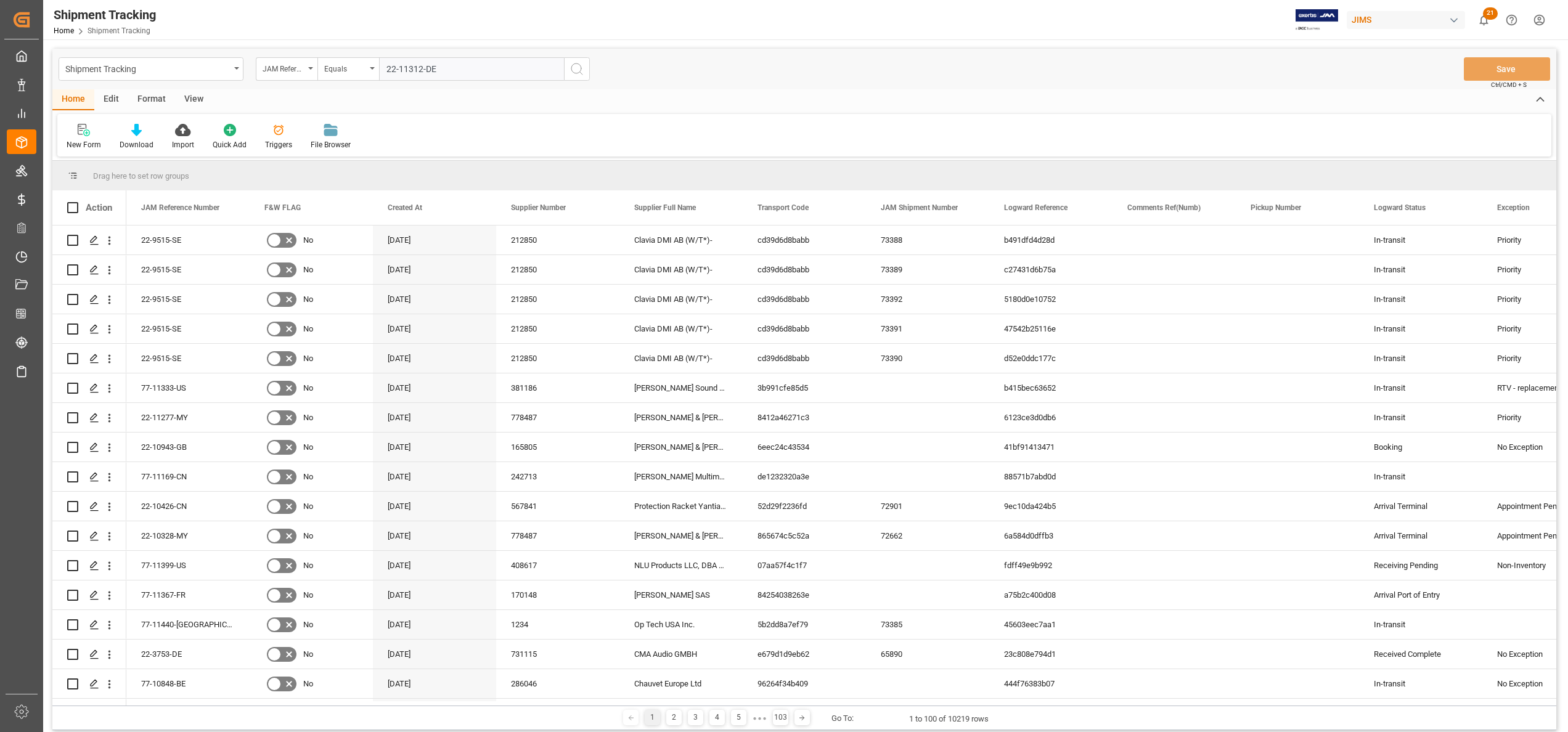
type input "22-11312-DE"
click at [581, 66] on icon "search button" at bounding box center [577, 69] width 14 height 14
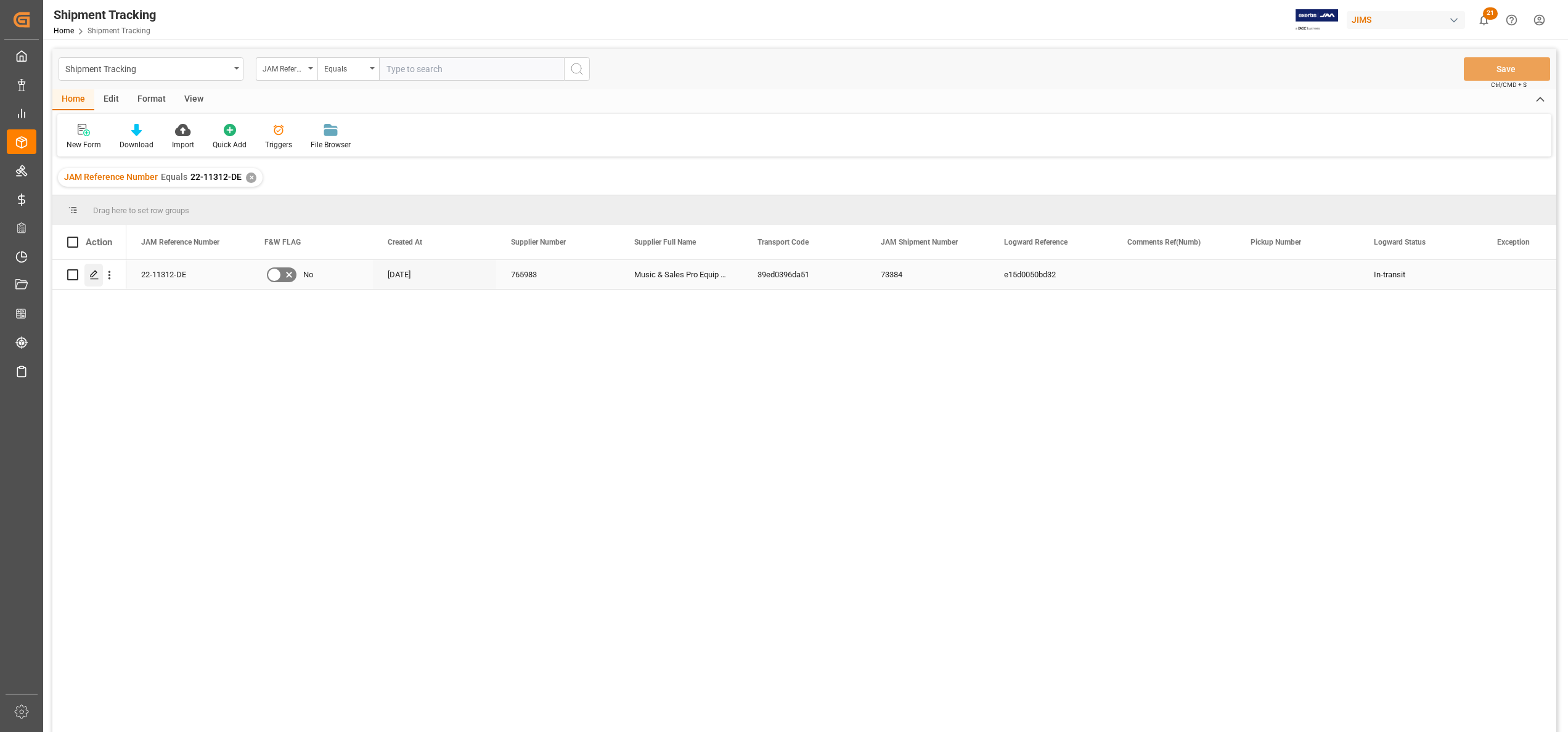
click at [98, 271] on icon "Press SPACE to select this row." at bounding box center [94, 275] width 10 height 10
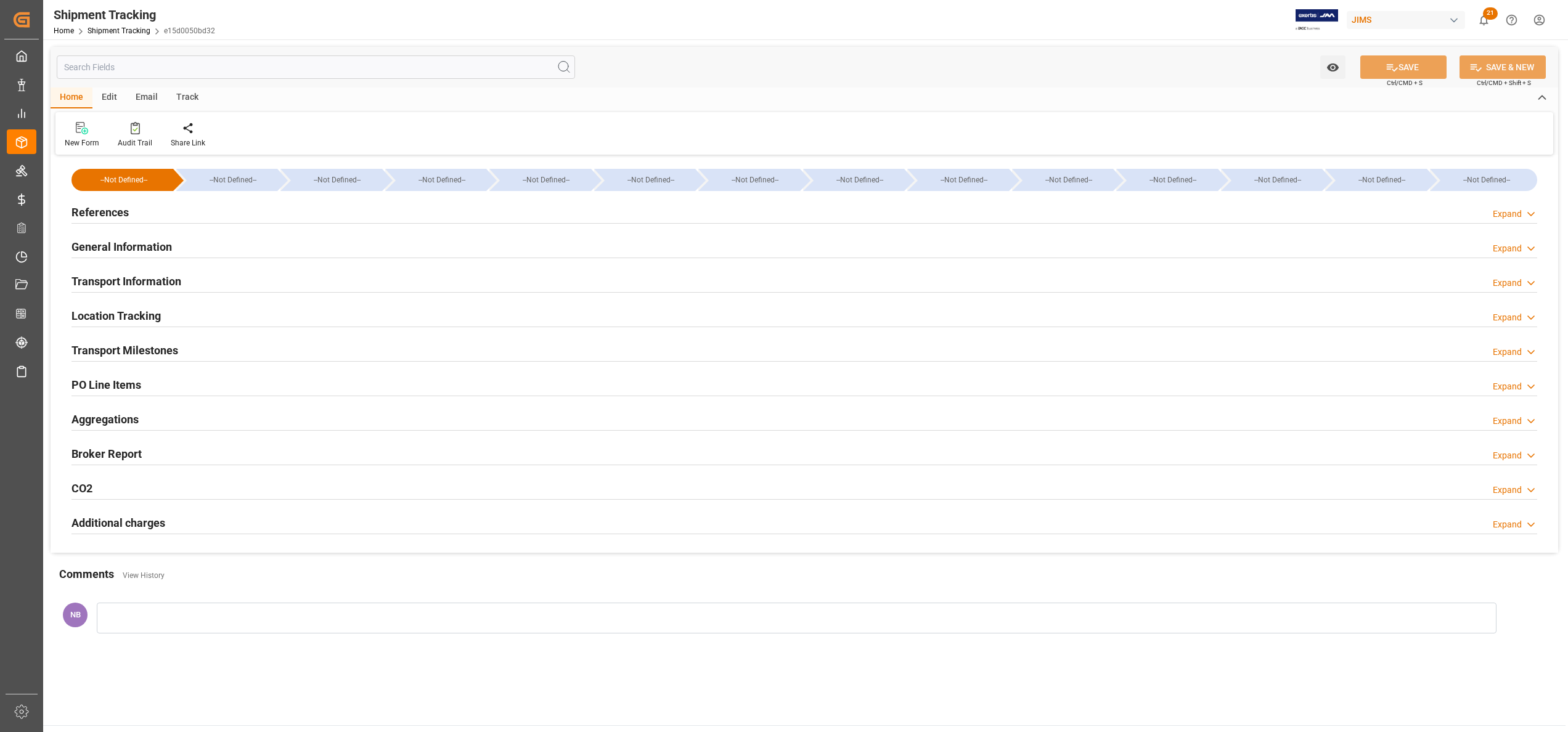
type input "3810.03"
type input "[DATE]"
click at [128, 237] on div "General Information" at bounding box center [121, 245] width 100 height 23
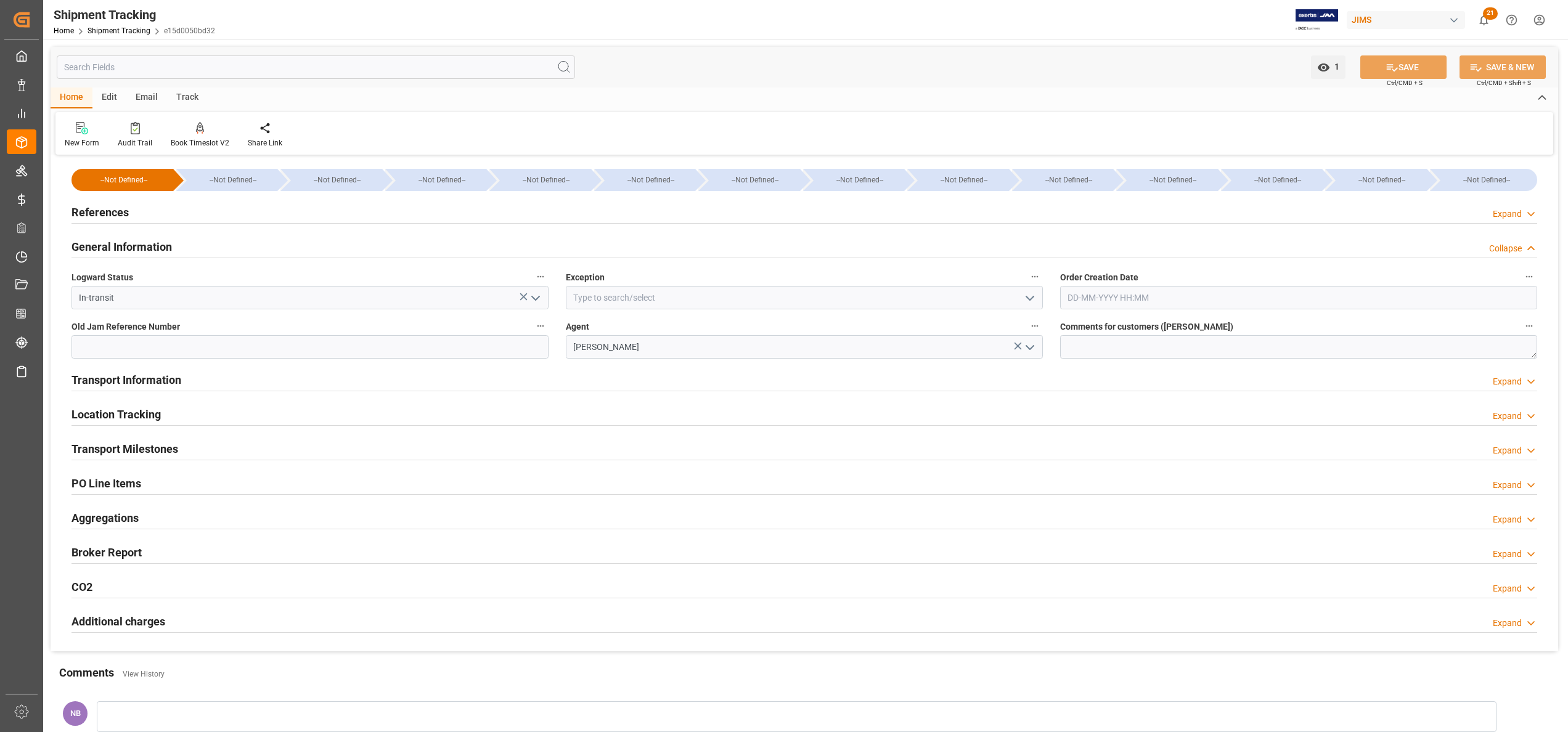
click at [124, 211] on h2 "References" at bounding box center [100, 212] width 58 height 17
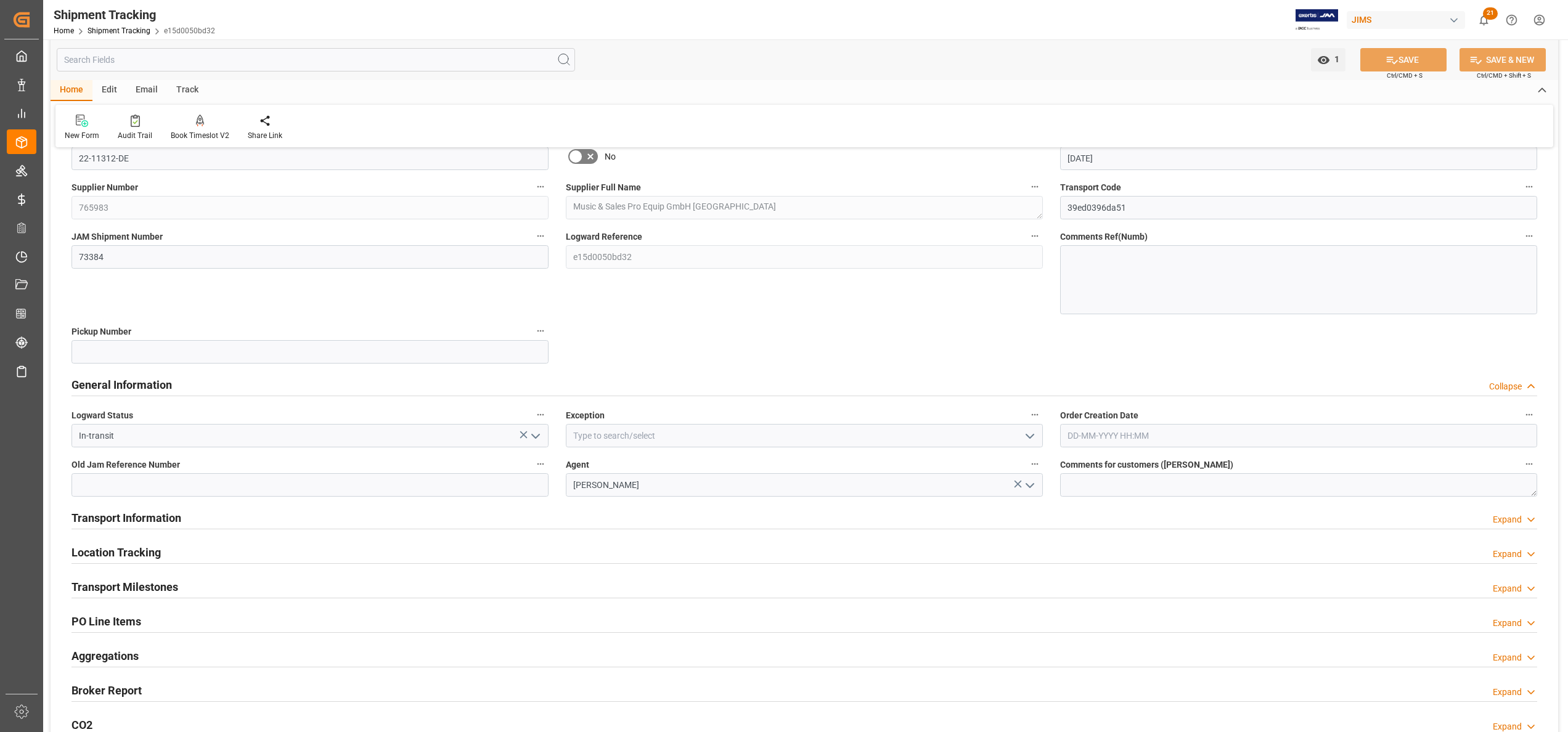
scroll to position [247, 0]
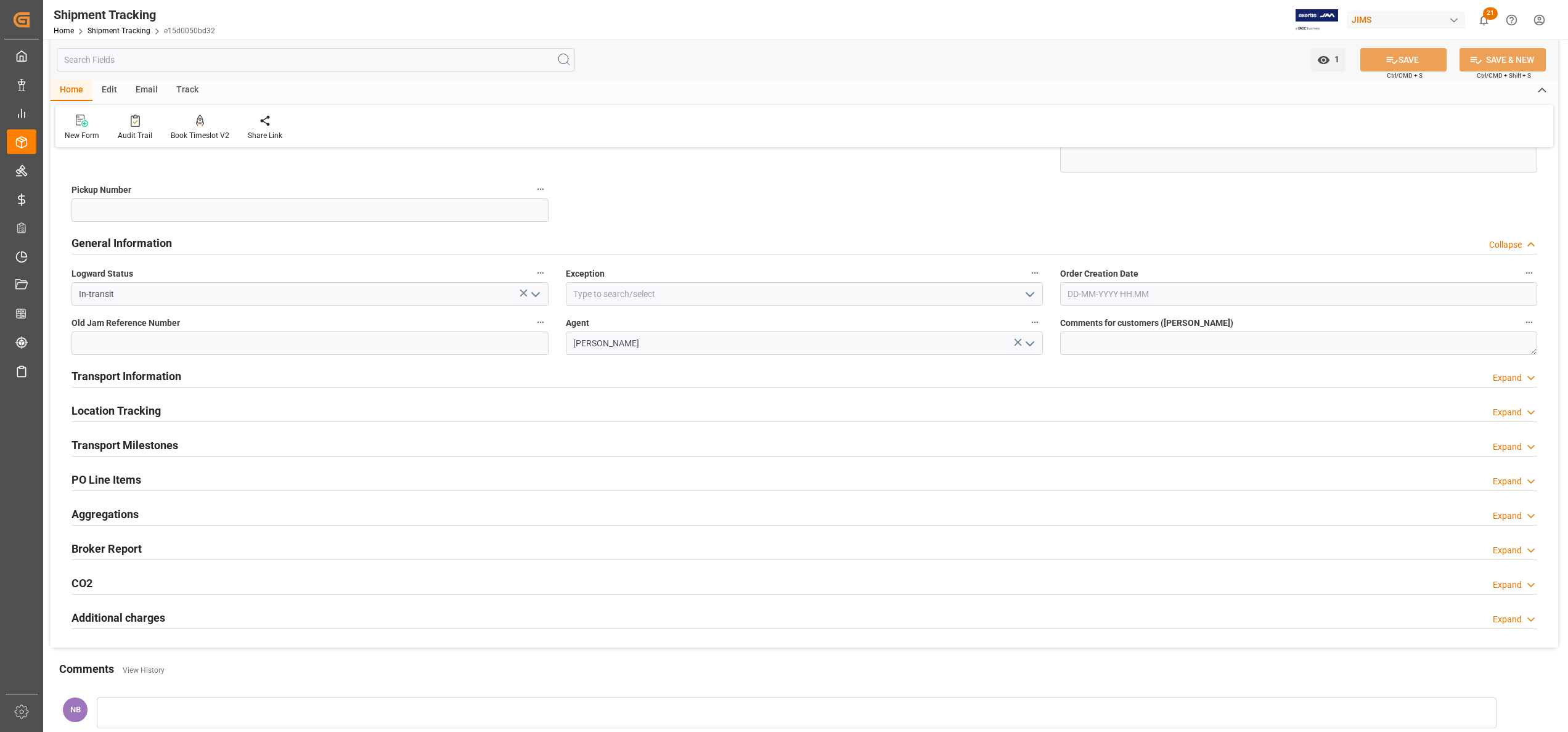
click at [151, 363] on div "Transport Information Expand" at bounding box center [804, 376] width 1483 height 34
click at [151, 368] on div "Transport Information" at bounding box center [126, 375] width 110 height 23
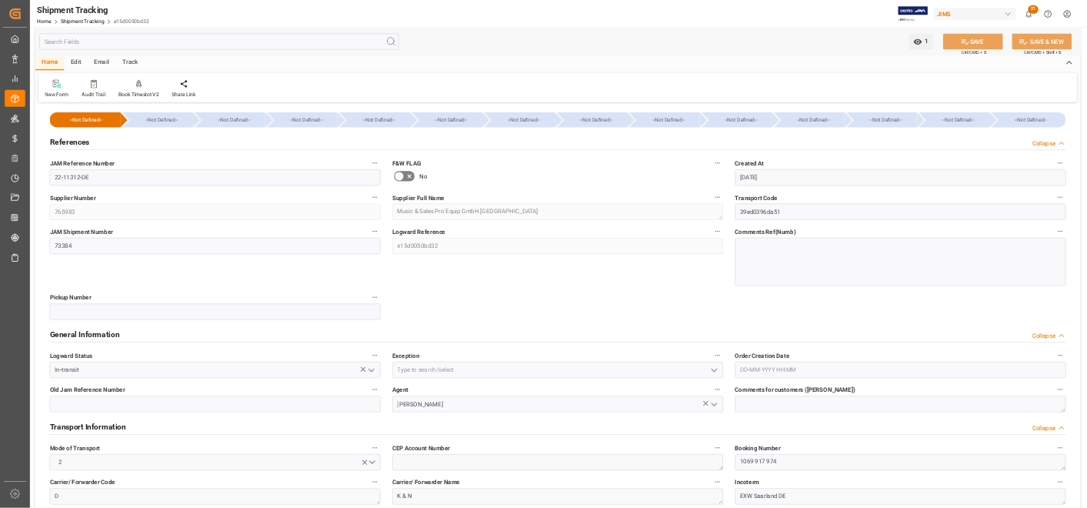
scroll to position [0, 0]
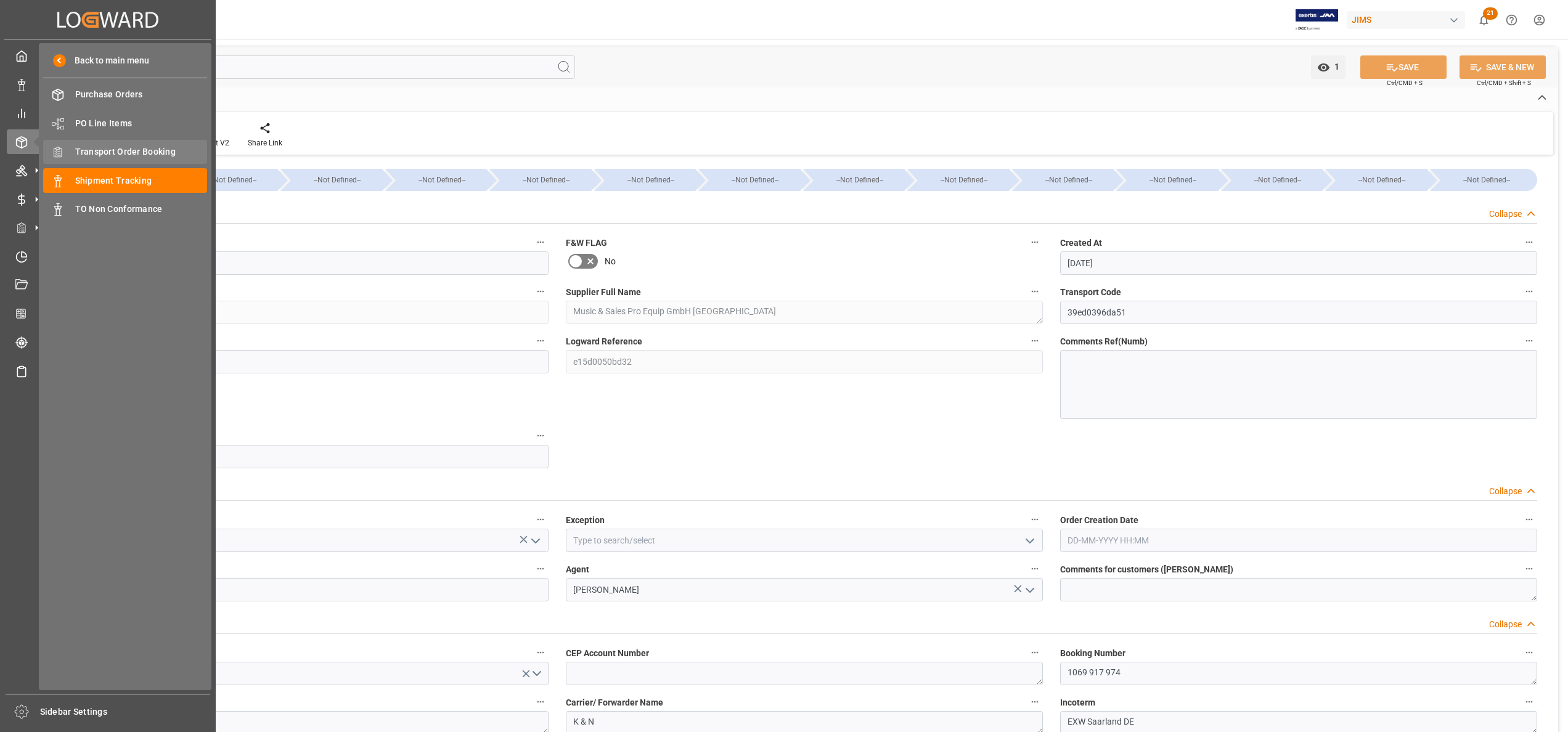
click at [162, 146] on span "Transport Order Booking" at bounding box center [141, 152] width 132 height 13
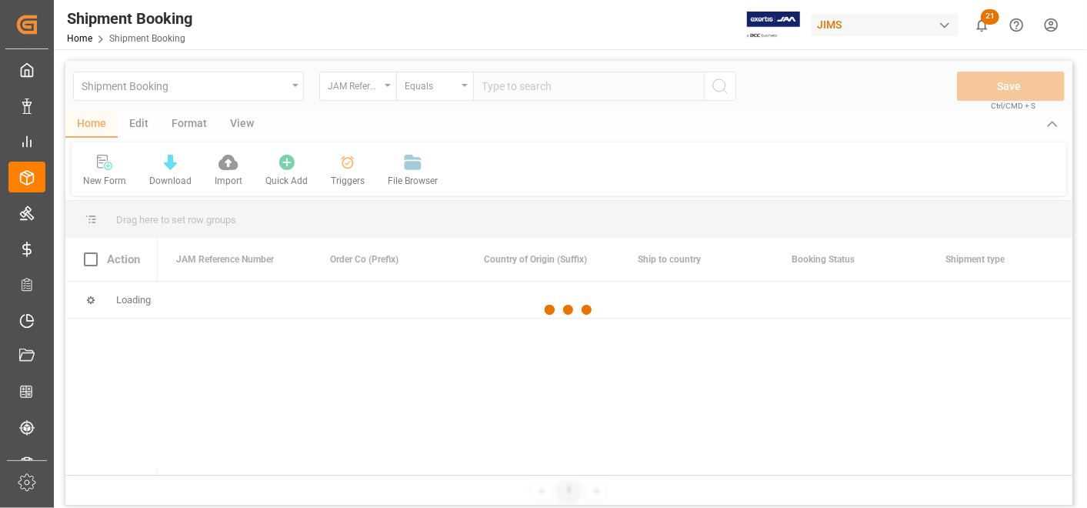
click at [532, 102] on div "Shipment Booking JAM Reference Number Equals Save Ctrl/CMD + S" at bounding box center [568, 86] width 1007 height 51
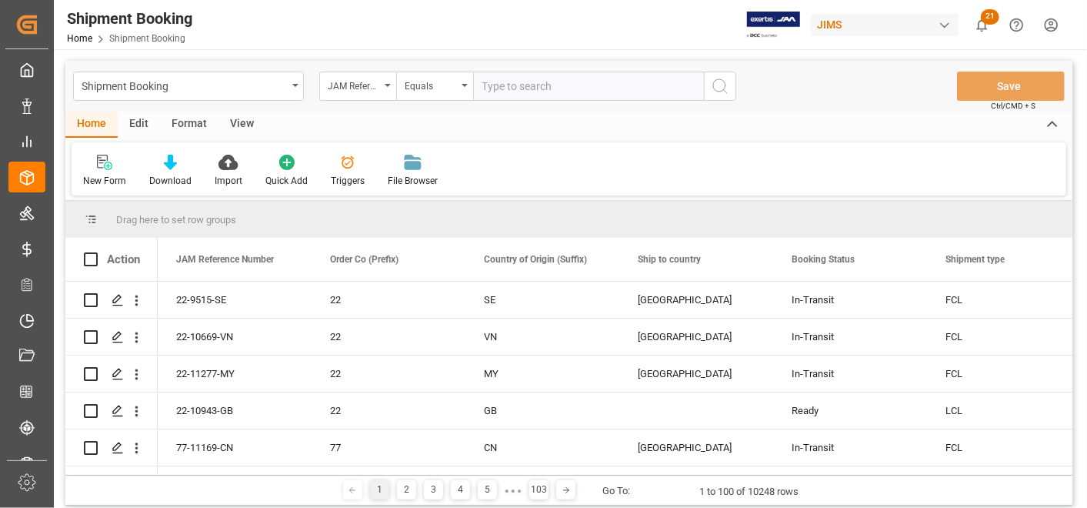
click at [539, 85] on input "text" at bounding box center [588, 86] width 231 height 29
paste input "22-11312-DE"
type input "22-11312-DE"
click at [719, 89] on icon "search button" at bounding box center [720, 86] width 18 height 18
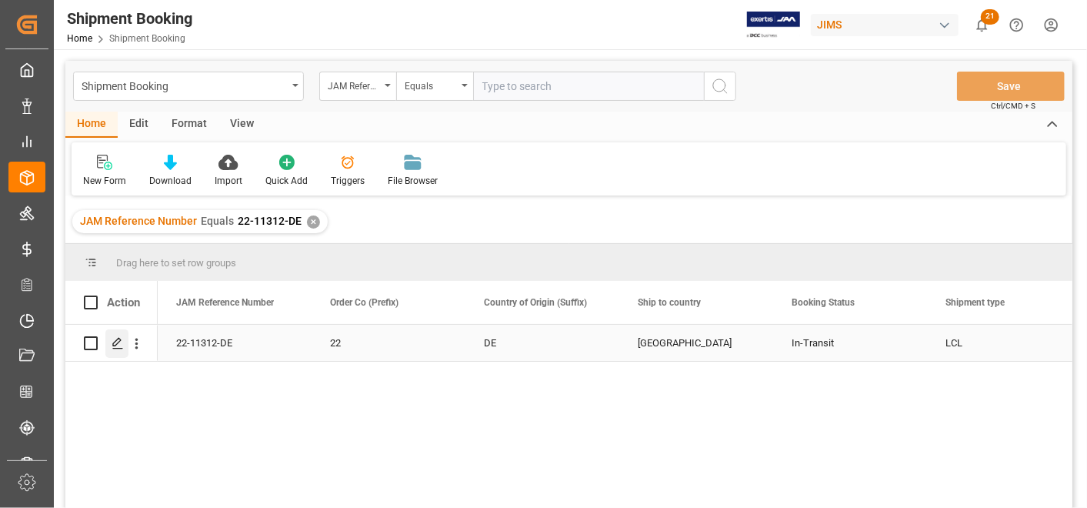
click at [116, 336] on div "Press SPACE to select this row." at bounding box center [116, 343] width 23 height 28
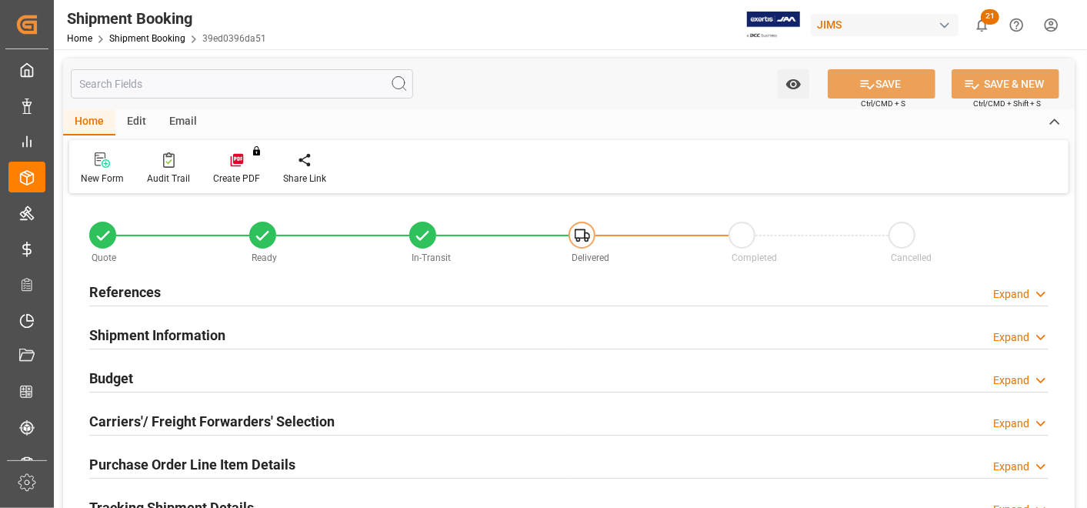
type input "22"
click at [198, 325] on h2 "Shipment Information" at bounding box center [157, 335] width 136 height 21
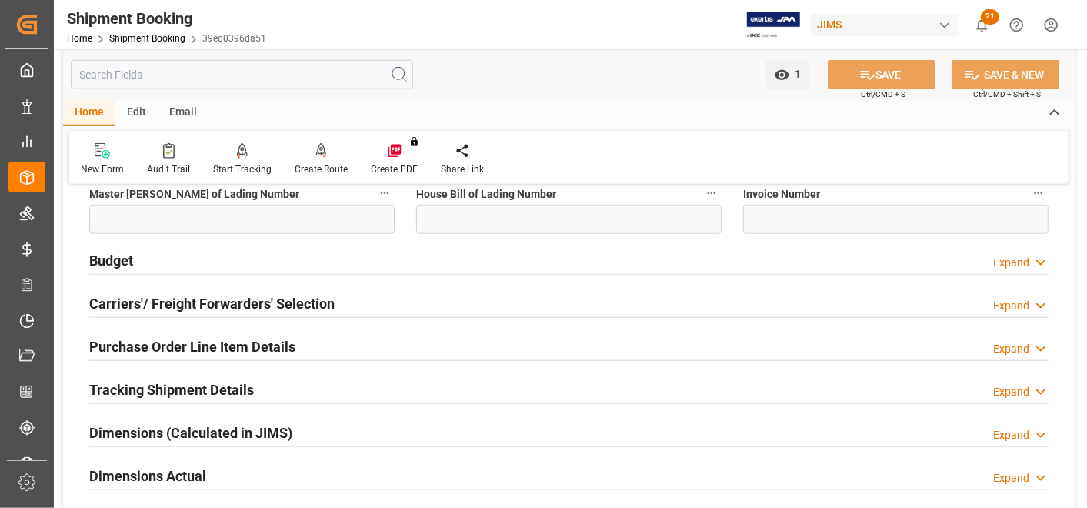
scroll to position [770, 0]
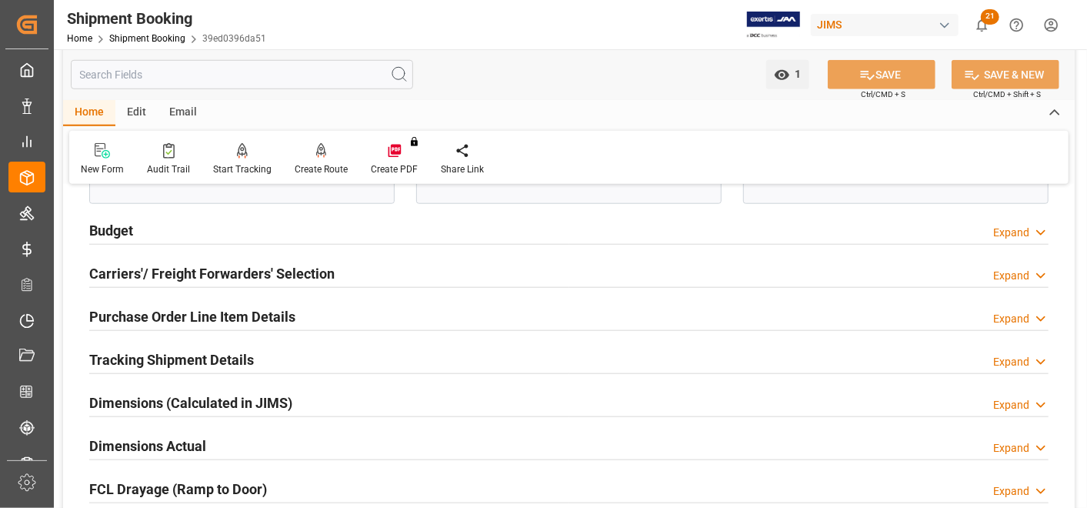
click at [140, 273] on h2 "Carriers'/ Freight Forwarders' Selection" at bounding box center [211, 273] width 245 height 21
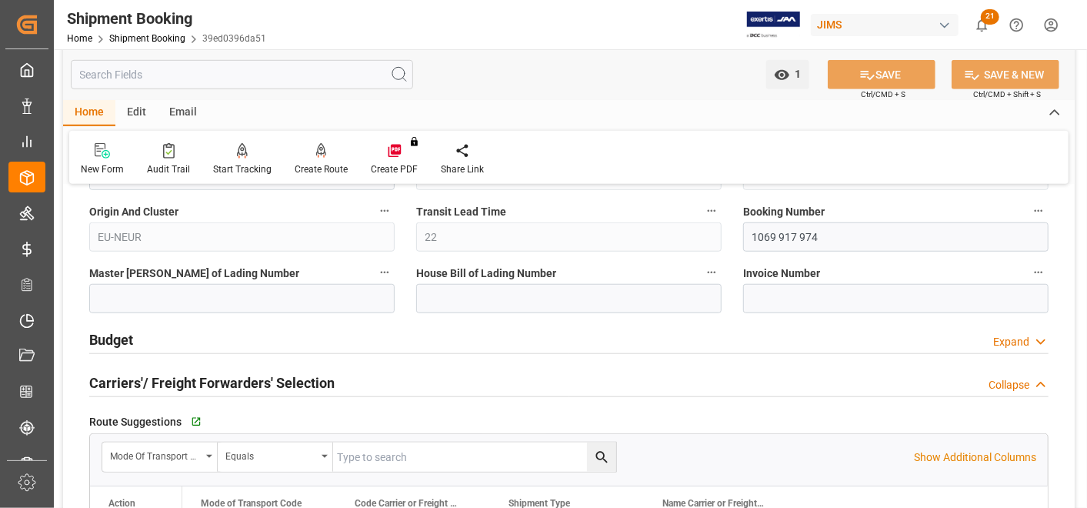
scroll to position [513, 0]
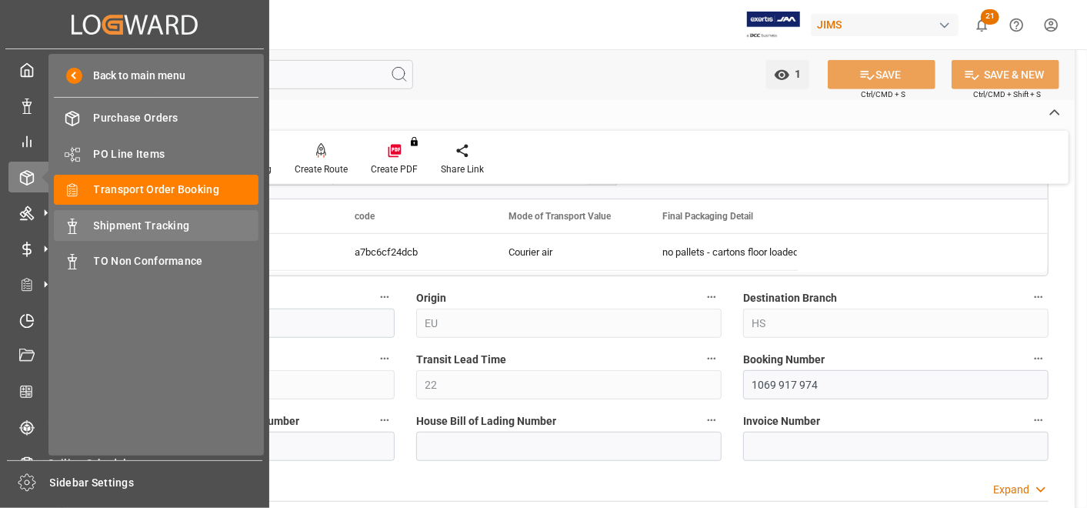
click at [149, 212] on div "Shipment Tracking Shipment Tracking" at bounding box center [156, 225] width 205 height 30
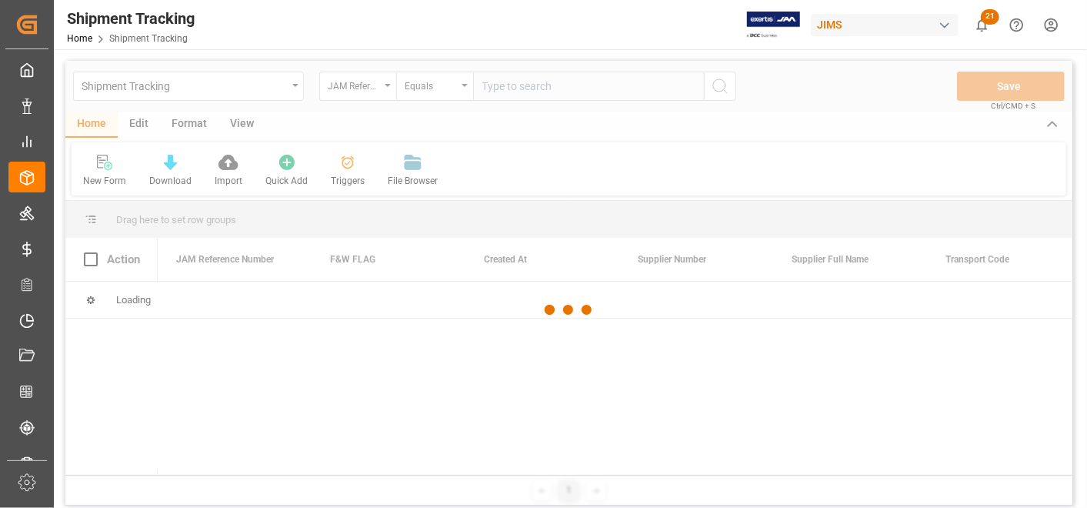
click at [556, 90] on div at bounding box center [568, 310] width 1007 height 499
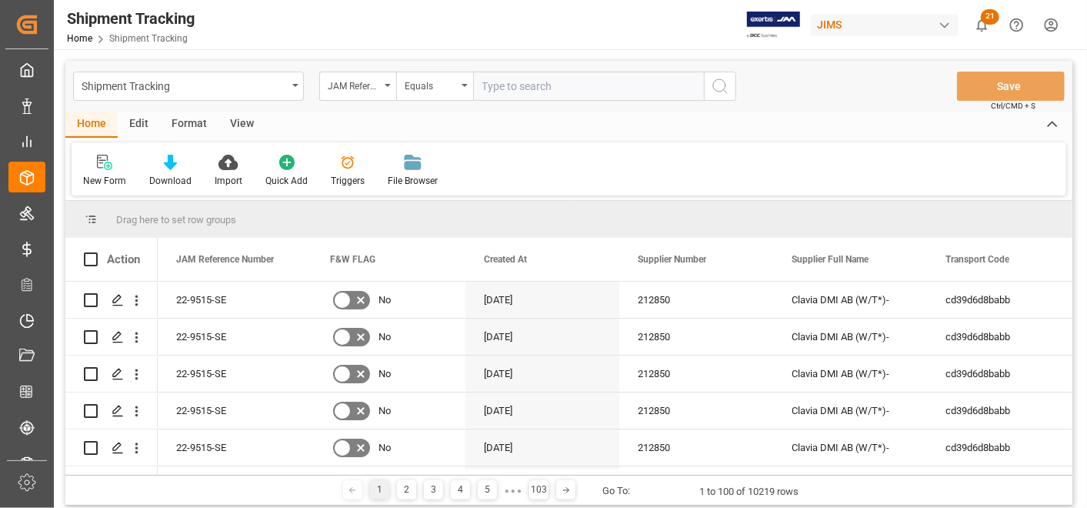
click at [556, 90] on input "text" at bounding box center [588, 86] width 231 height 29
paste input "22-11153-[GEOGRAPHIC_DATA]"
type input "22-11153-[GEOGRAPHIC_DATA]"
click at [719, 95] on button "search button" at bounding box center [720, 86] width 32 height 29
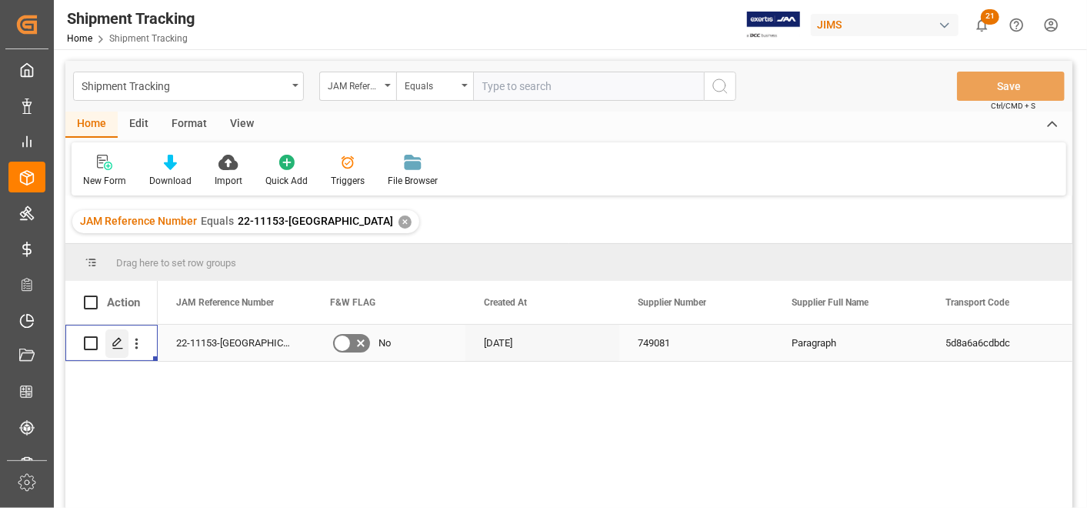
click at [123, 341] on div "Press SPACE to select this row." at bounding box center [116, 343] width 23 height 28
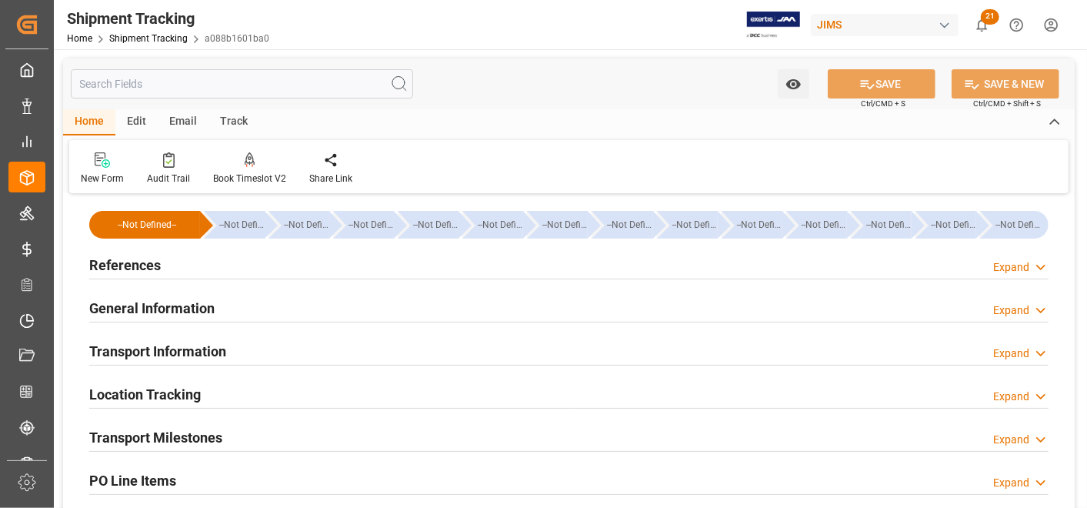
type input "[DATE]"
click at [115, 264] on h2 "References" at bounding box center [125, 265] width 72 height 21
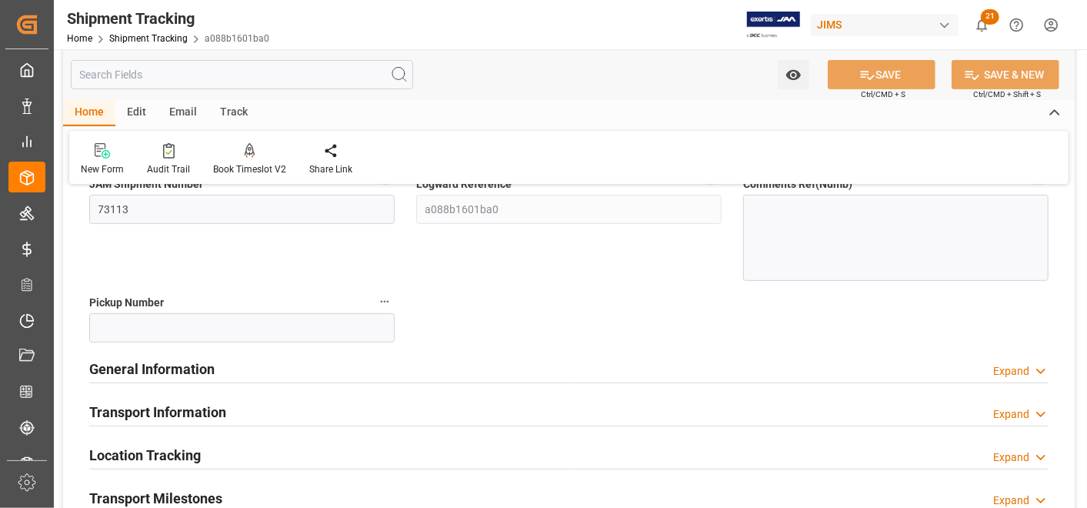
scroll to position [256, 0]
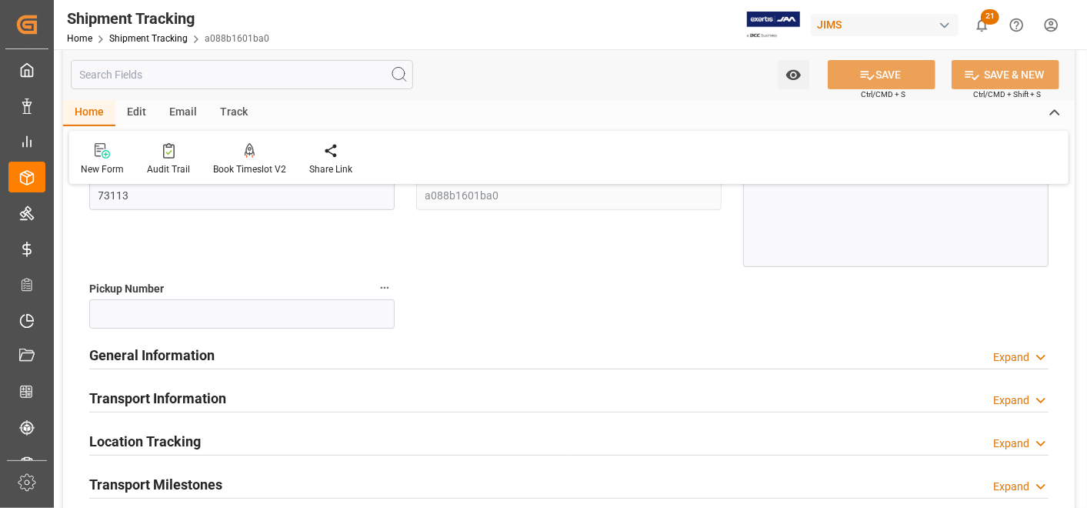
click at [130, 356] on h2 "General Information" at bounding box center [151, 355] width 125 height 21
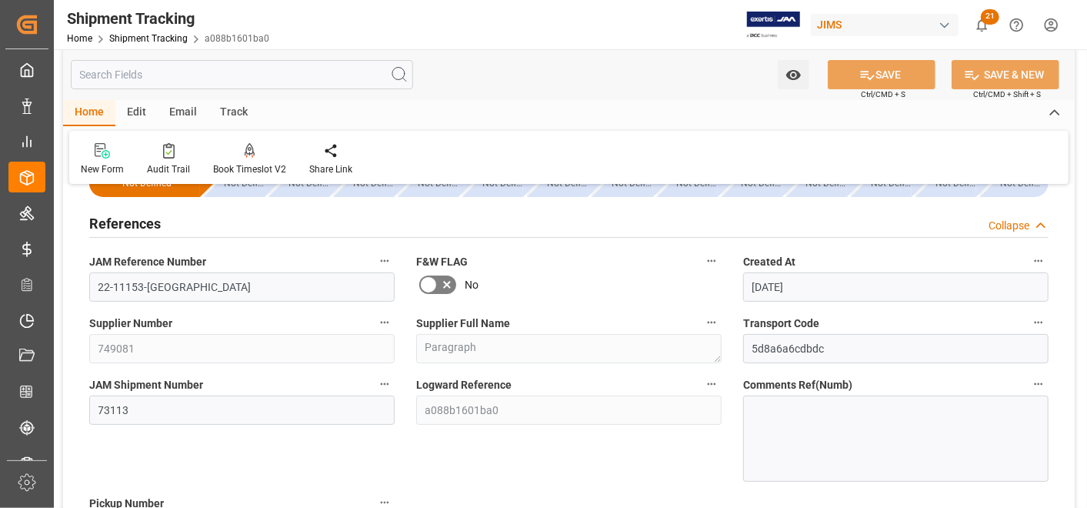
scroll to position [0, 0]
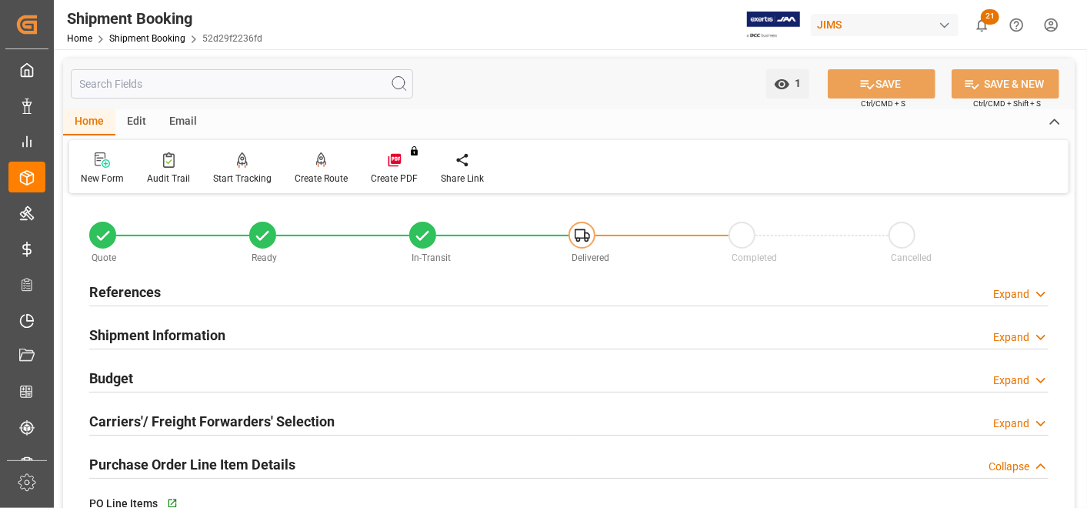
scroll to position [115, 0]
